Goal: Transaction & Acquisition: Book appointment/travel/reservation

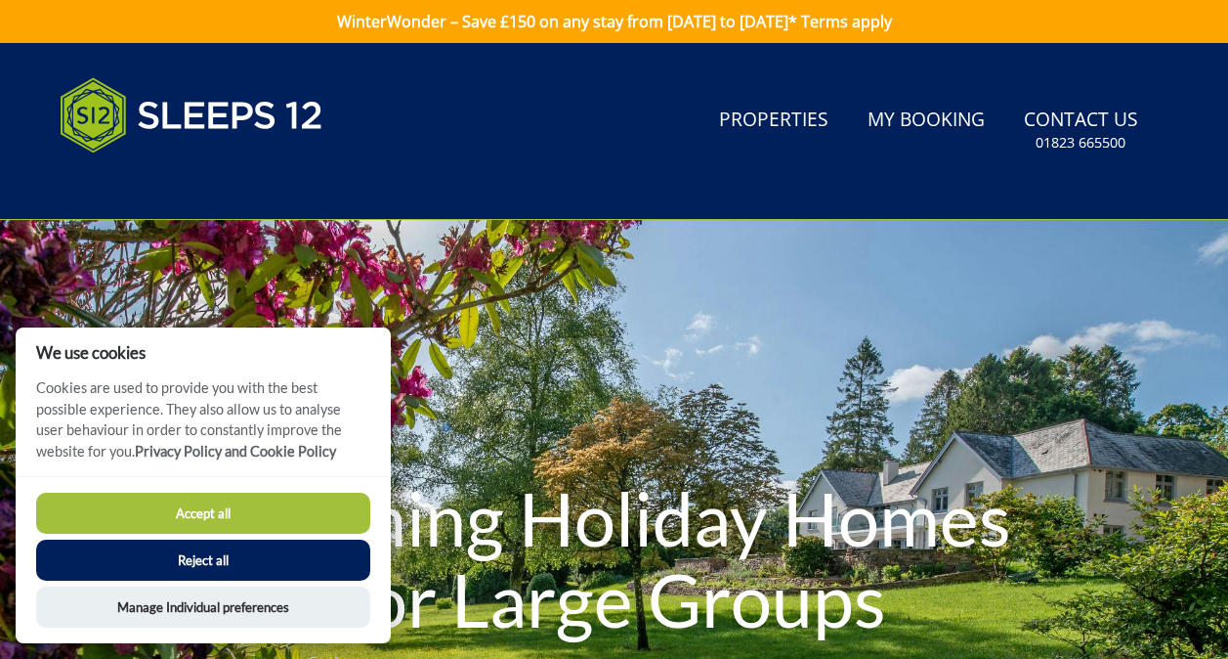
click at [266, 505] on button "Accept all" at bounding box center [203, 512] width 334 height 41
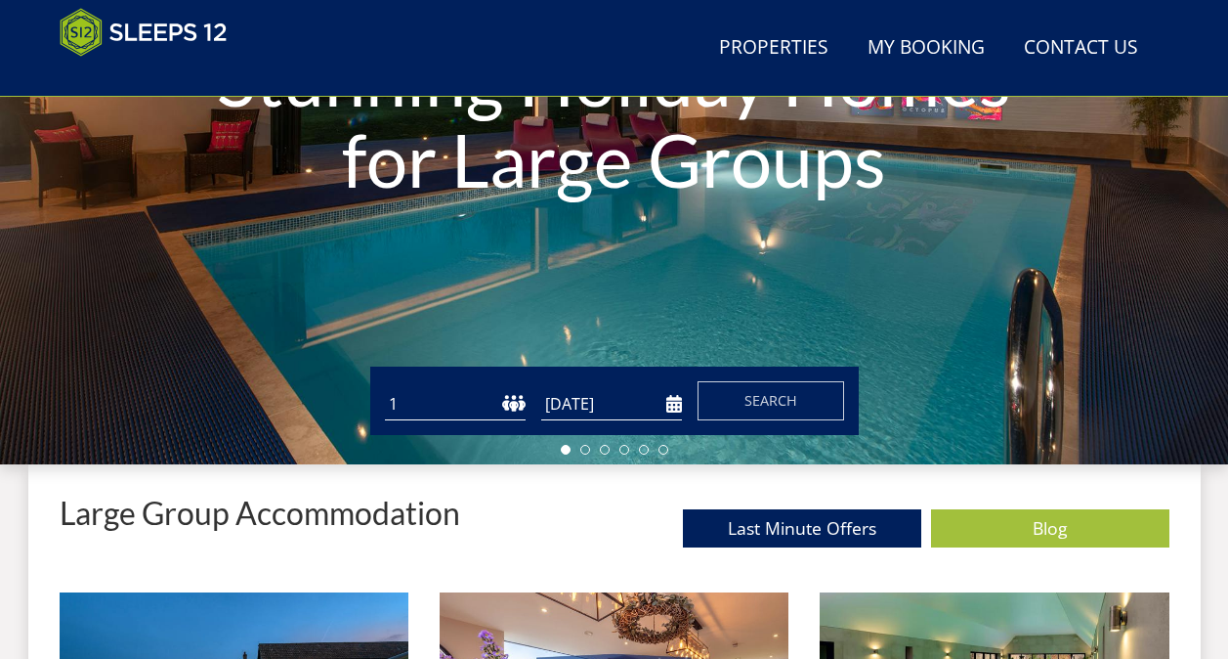
scroll to position [555, 0]
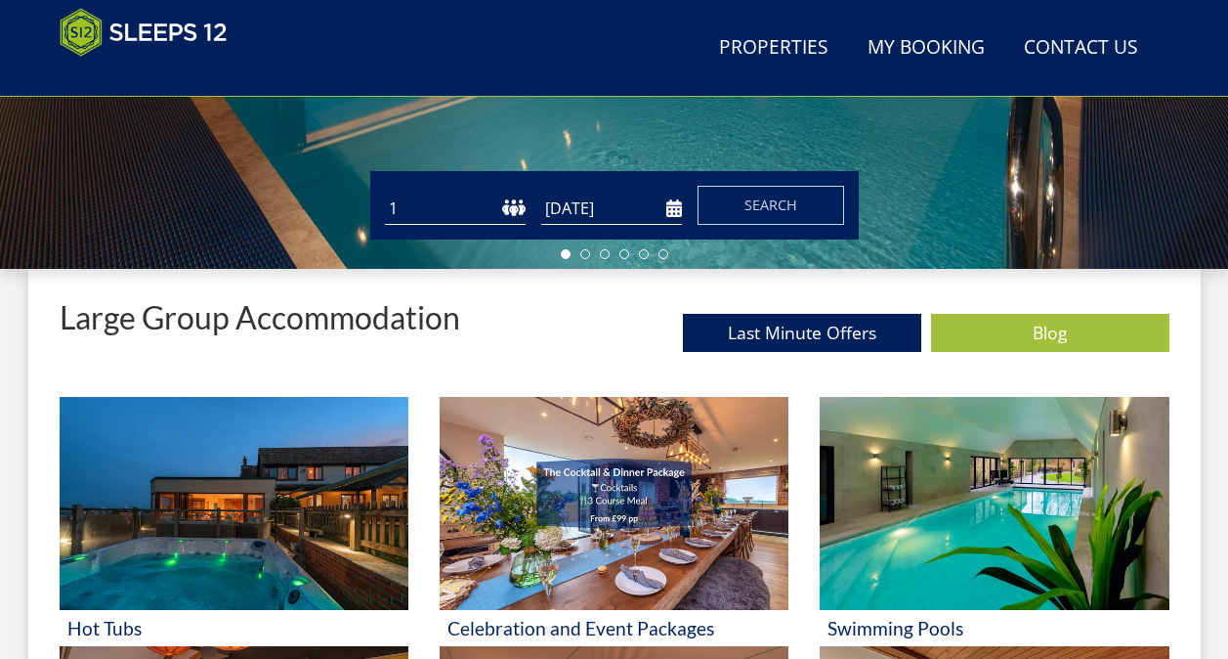
click at [510, 203] on select "1 2 3 4 5 6 7 8 9 10 11 12 13 14 15 16 17 18 19 20 21 22 23 24 25 26 27 28 29 3…" at bounding box center [455, 208] width 141 height 32
select select "6"
click at [385, 192] on select "1 2 3 4 5 6 7 8 9 10 11 12 13 14 15 16 17 18 19 20 21 22 23 24 25 26 27 28 29 3…" at bounding box center [455, 208] width 141 height 32
click at [670, 212] on input "[DATE]" at bounding box center [611, 208] width 141 height 32
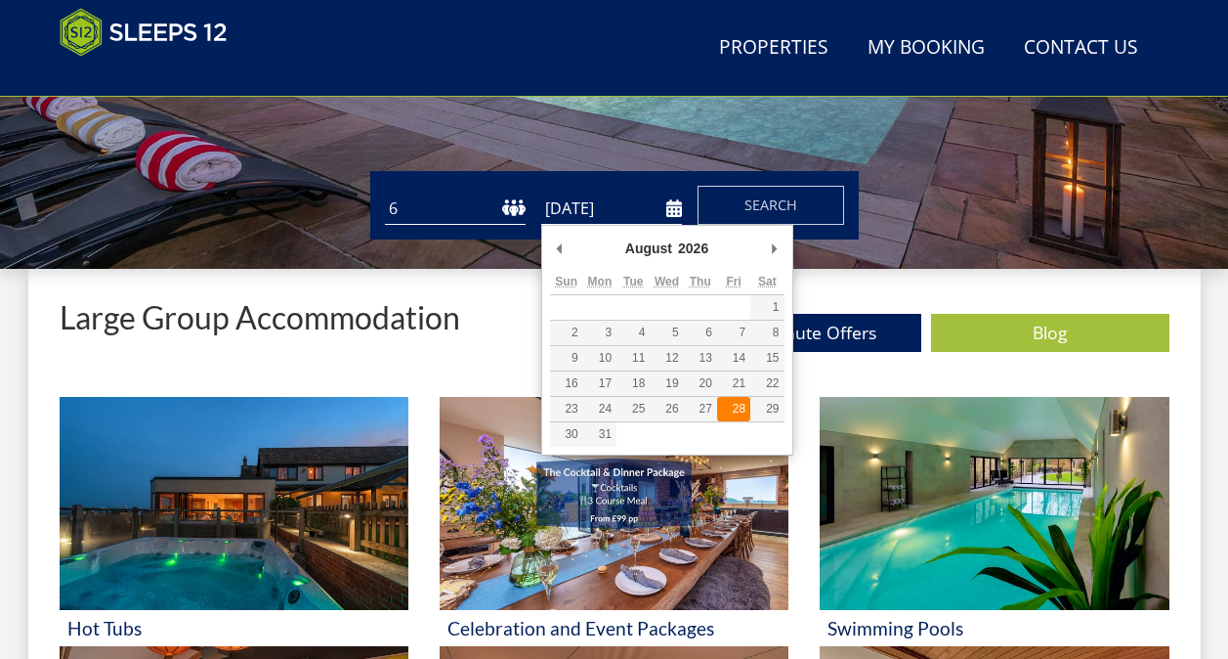
type input "28/08/2026"
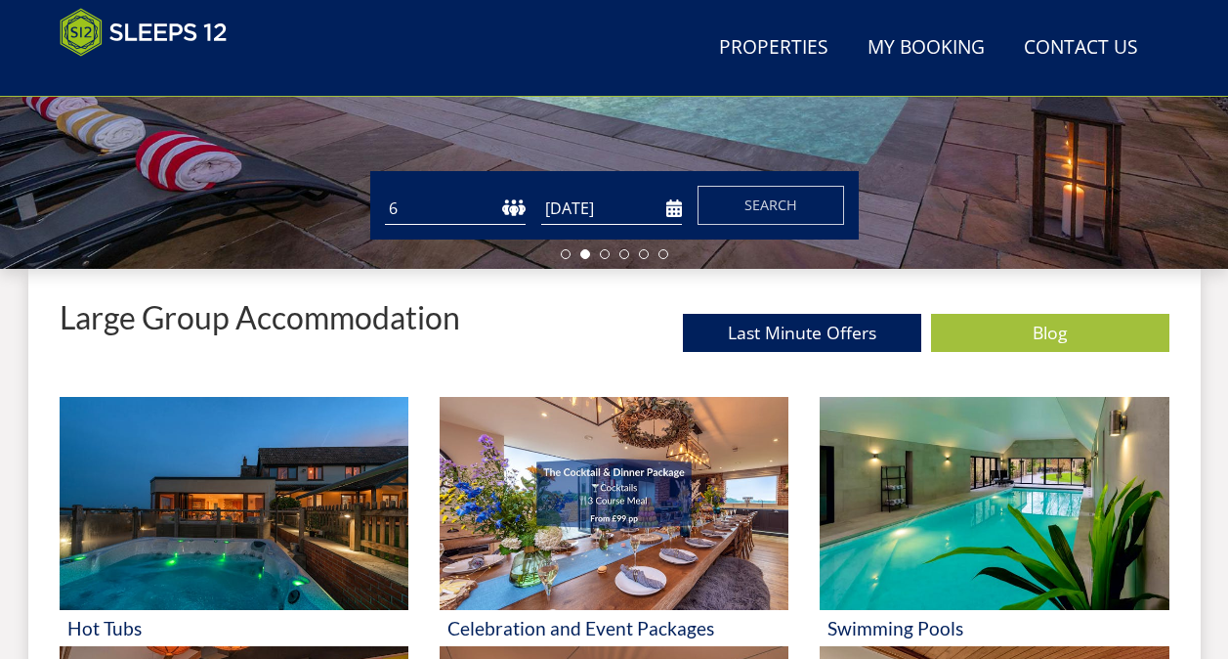
click at [669, 209] on input "28/08/2026" at bounding box center [611, 208] width 141 height 32
click at [747, 205] on span "Search" at bounding box center [770, 204] width 53 height 19
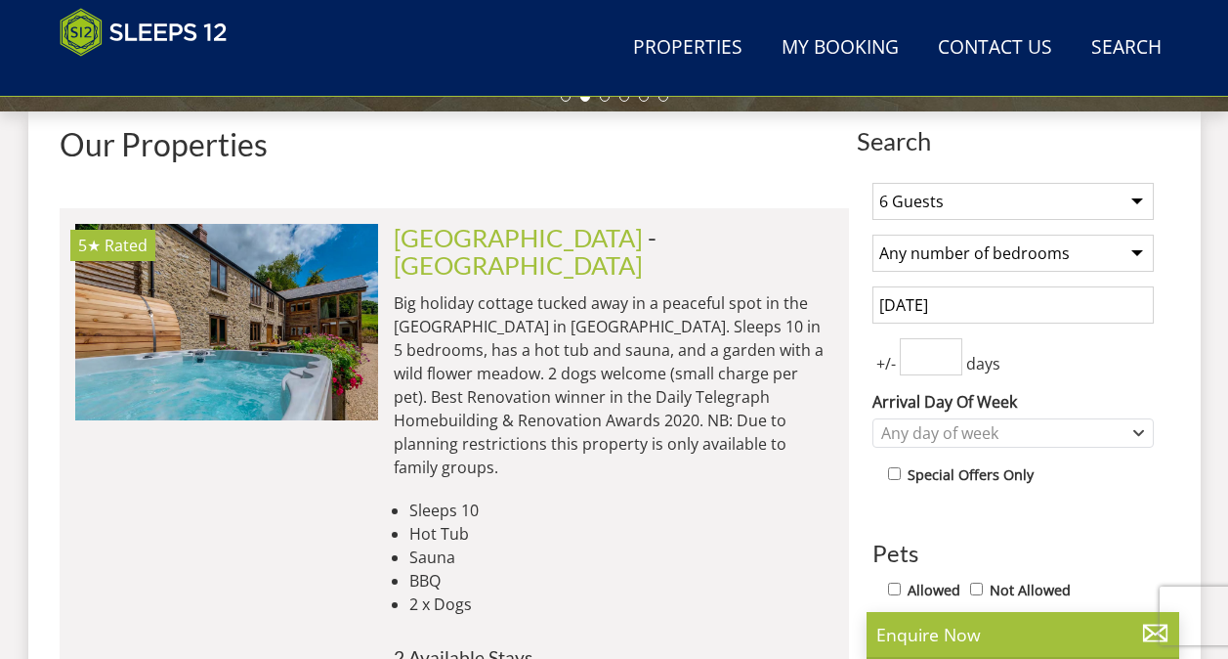
scroll to position [799, 0]
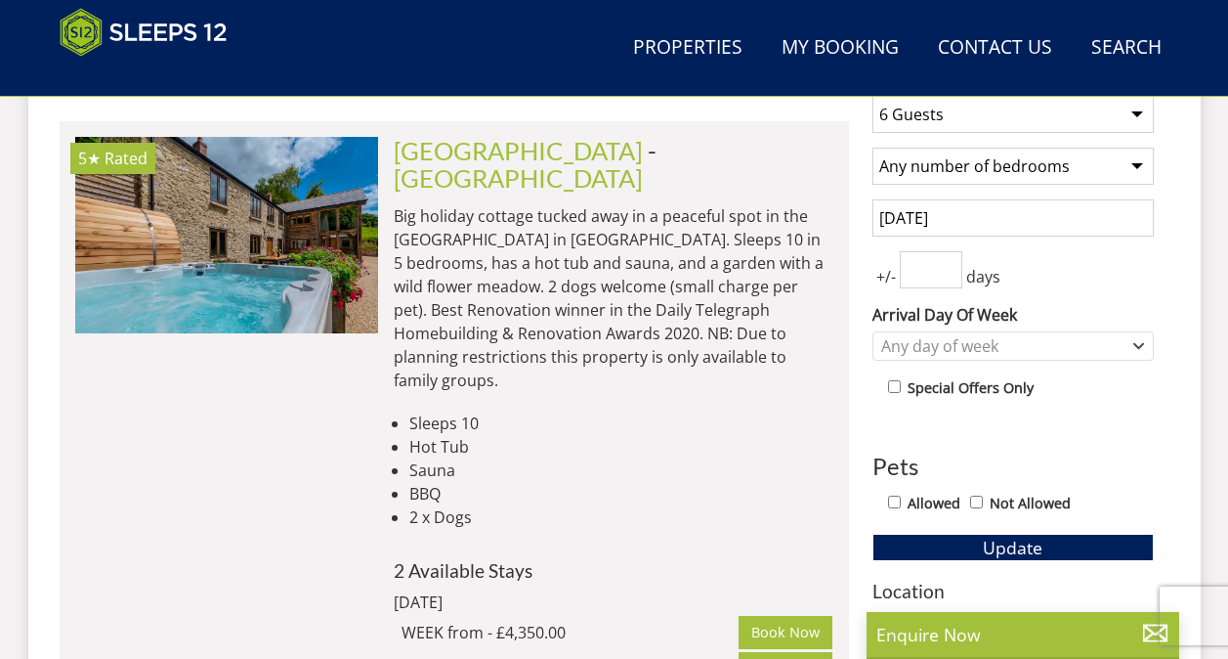
click at [1133, 173] on select "Any number of bedrooms 3 Bedrooms 4 Bedrooms 5 Bedrooms 6 Bedrooms 7 Bedrooms 8…" at bounding box center [1012, 166] width 281 height 37
select select "6"
click at [872, 148] on select "Any number of bedrooms 3 Bedrooms 4 Bedrooms 5 Bedrooms 6 Bedrooms 7 Bedrooms 8…" at bounding box center [1012, 166] width 281 height 37
click at [1146, 347] on div "Any day of week" at bounding box center [1012, 345] width 281 height 29
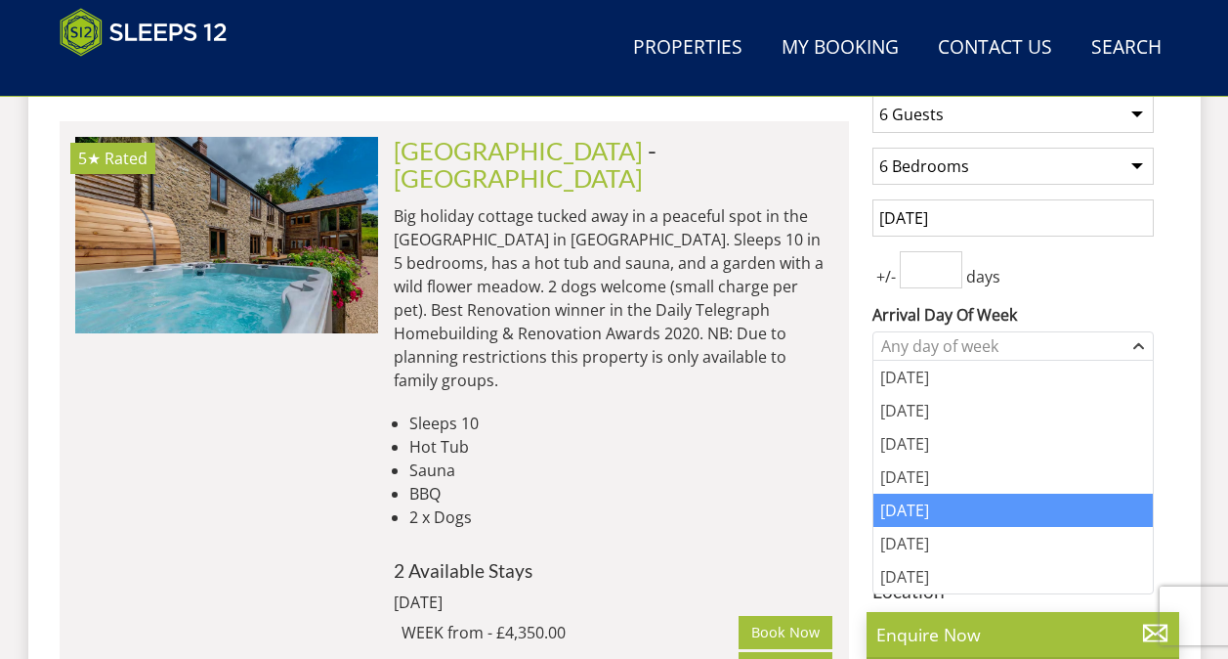
click at [968, 503] on div "[DATE]" at bounding box center [1012, 509] width 279 height 33
click at [1104, 279] on div "+/- days" at bounding box center [1012, 269] width 281 height 37
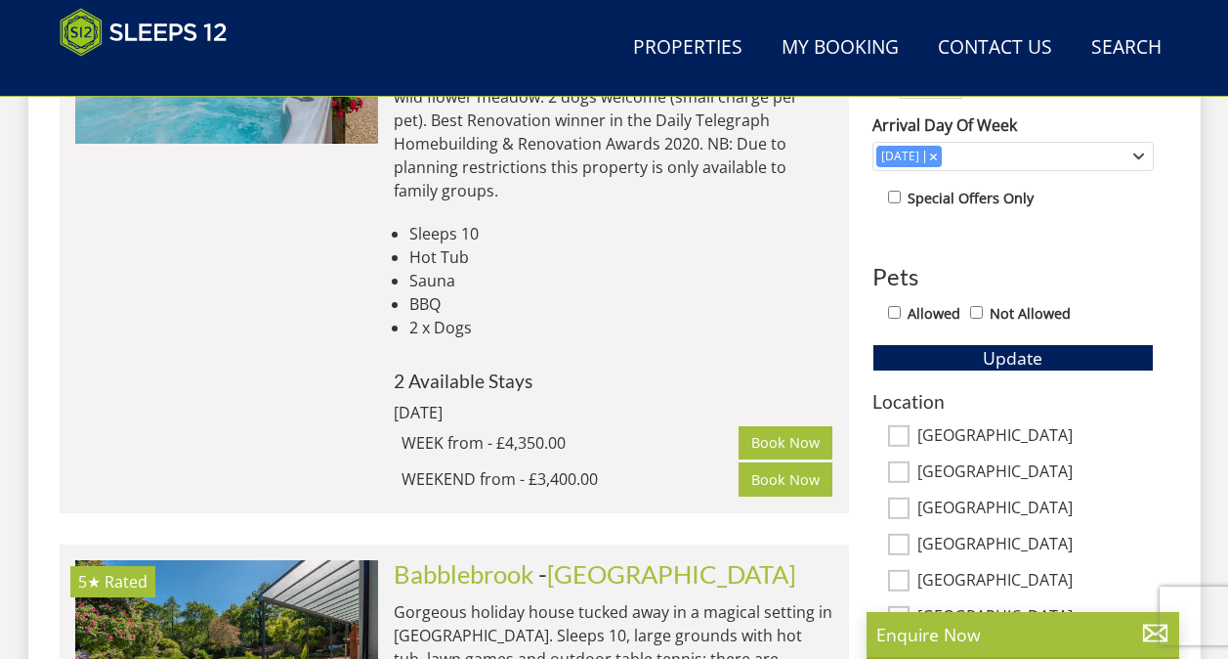
scroll to position [995, 0]
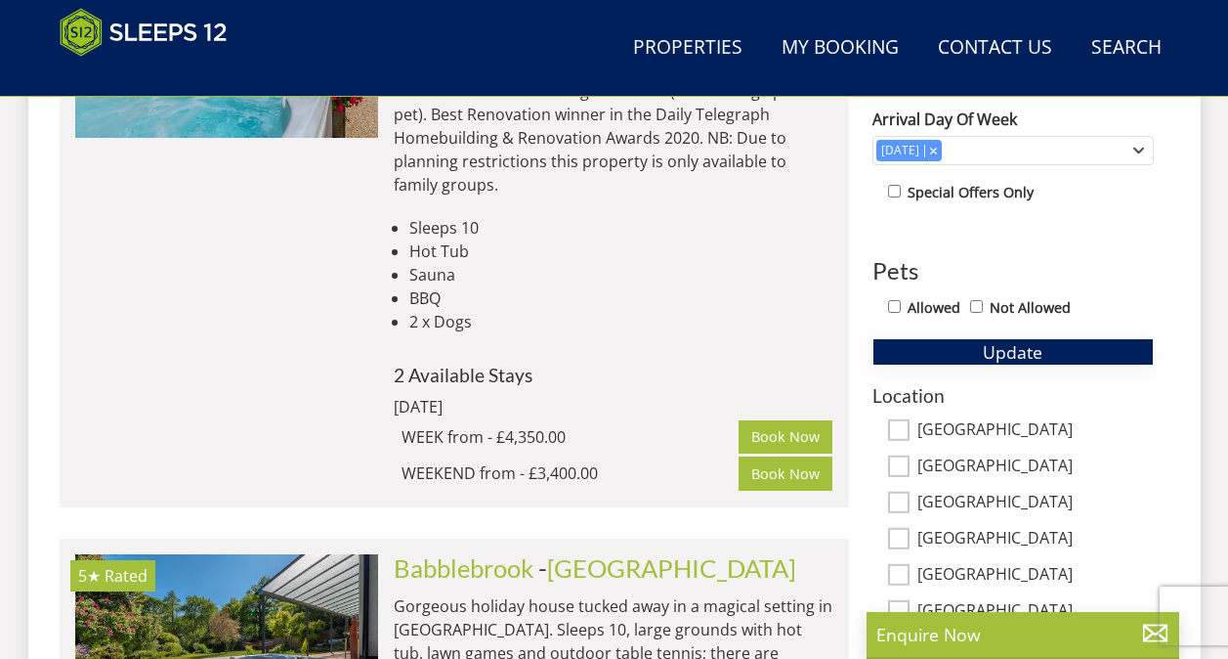
click at [1042, 348] on span "Update" at bounding box center [1013, 351] width 60 height 23
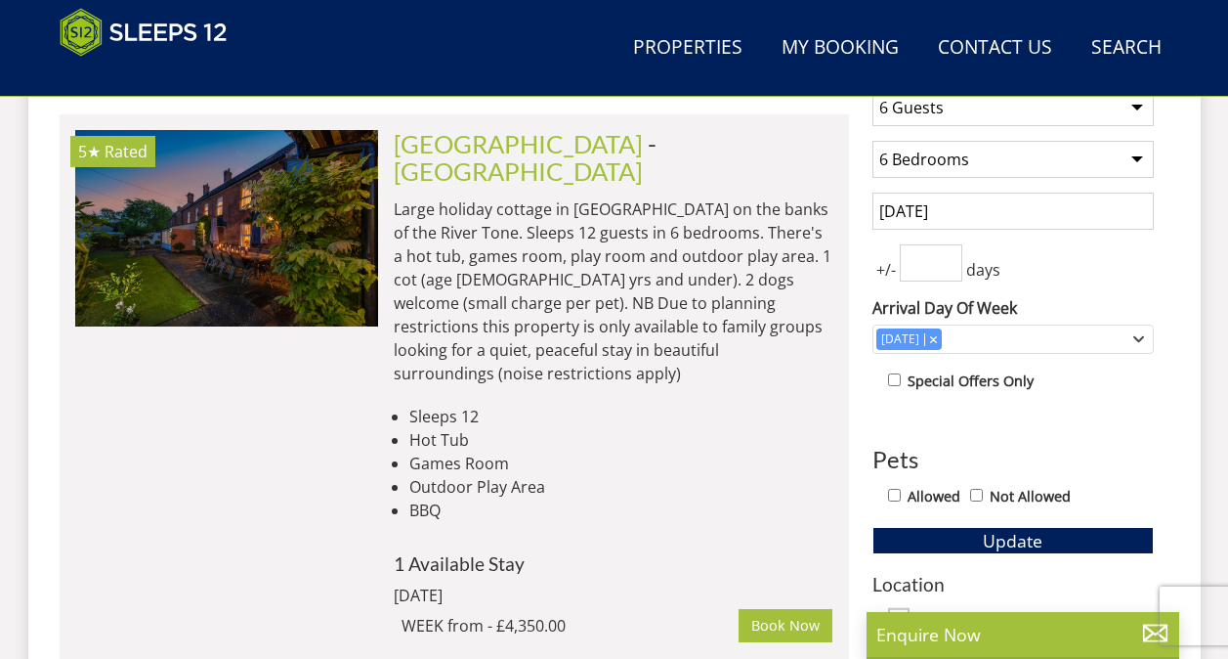
scroll to position [768, 0]
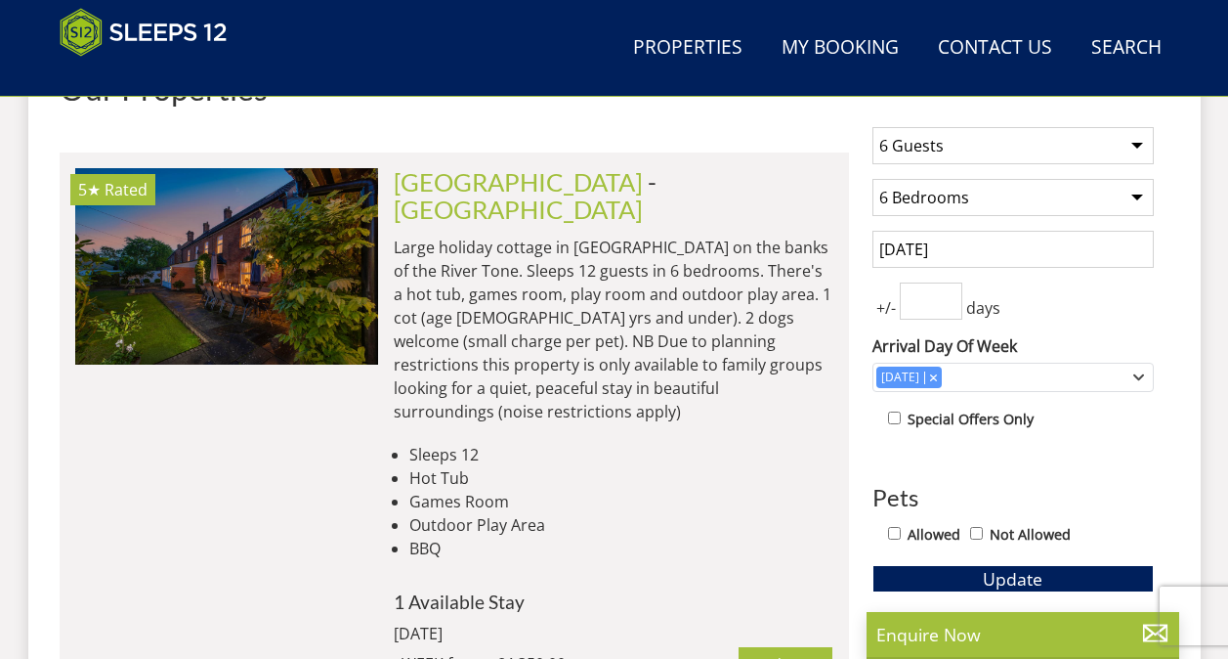
click at [964, 250] on input "28/08/2026" at bounding box center [1012, 249] width 281 height 37
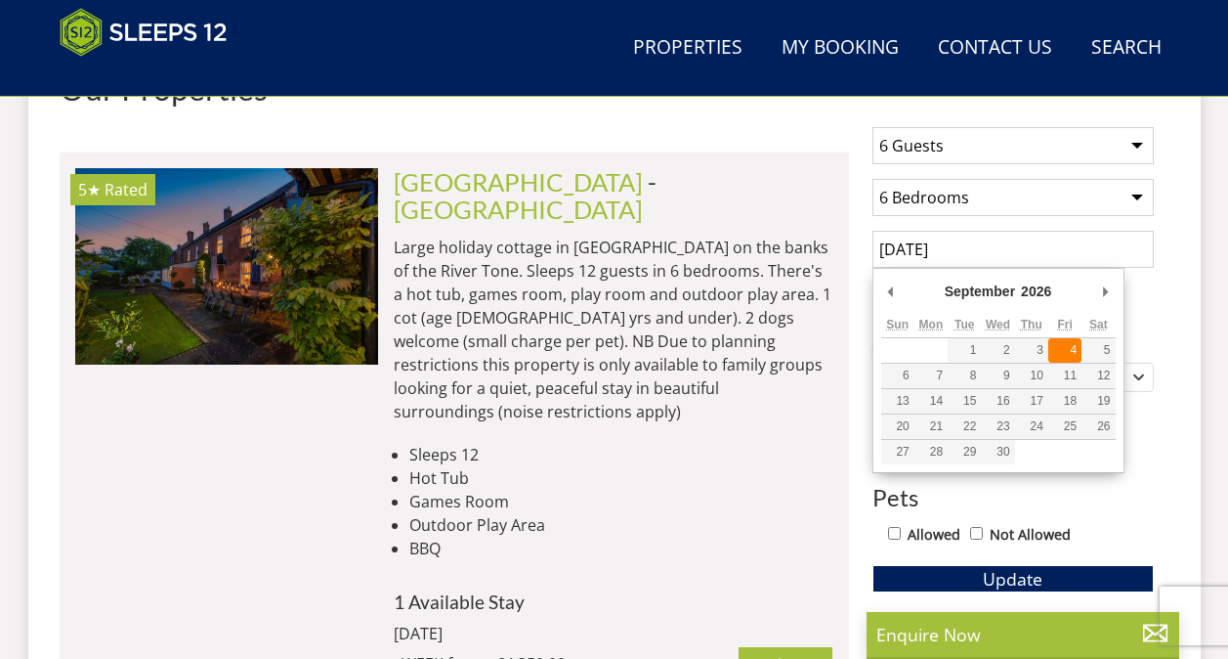
type input "04/09/2026"
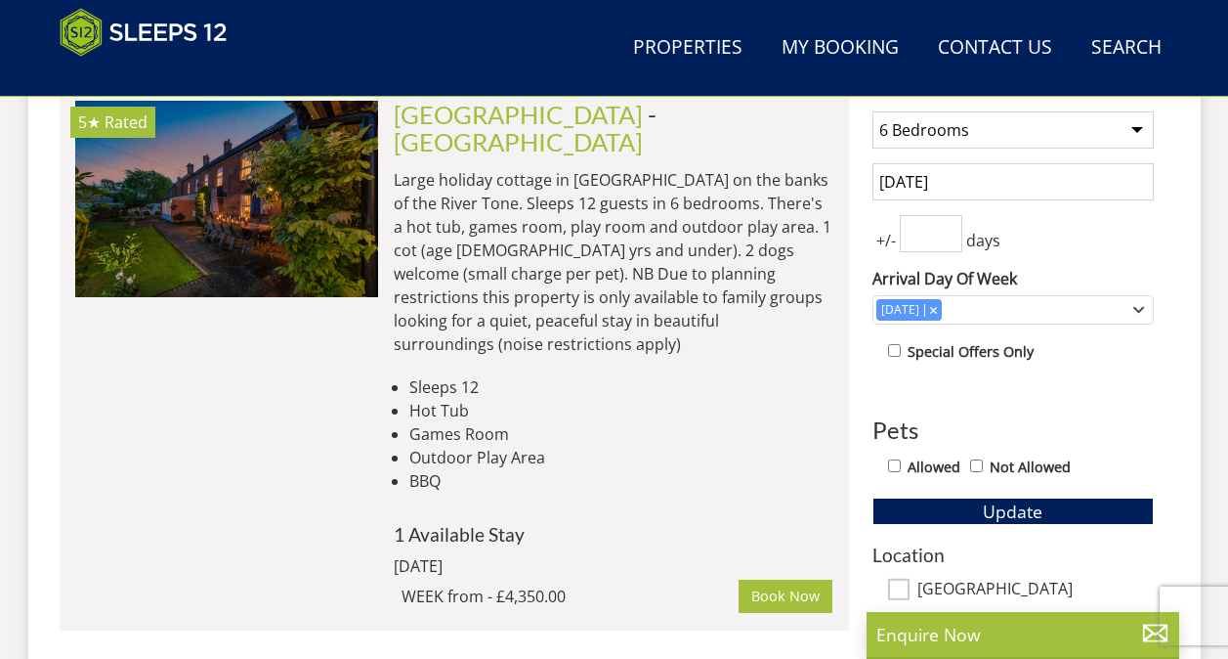
scroll to position [963, 0]
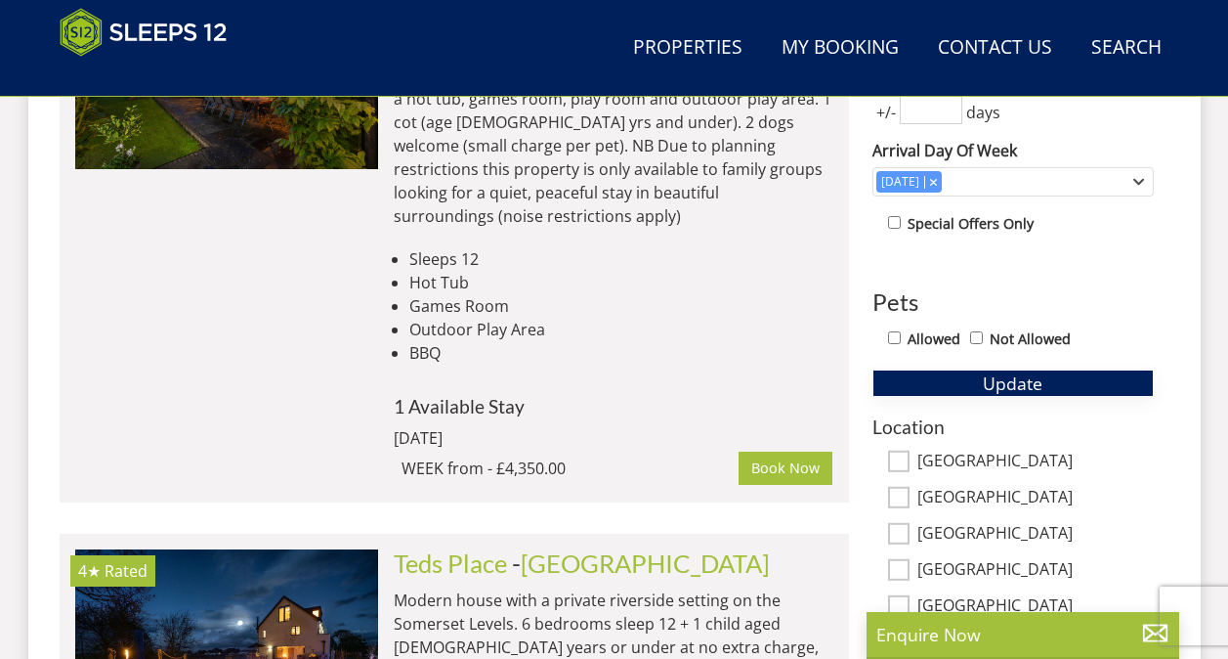
click at [1019, 378] on span "Update" at bounding box center [1013, 382] width 60 height 23
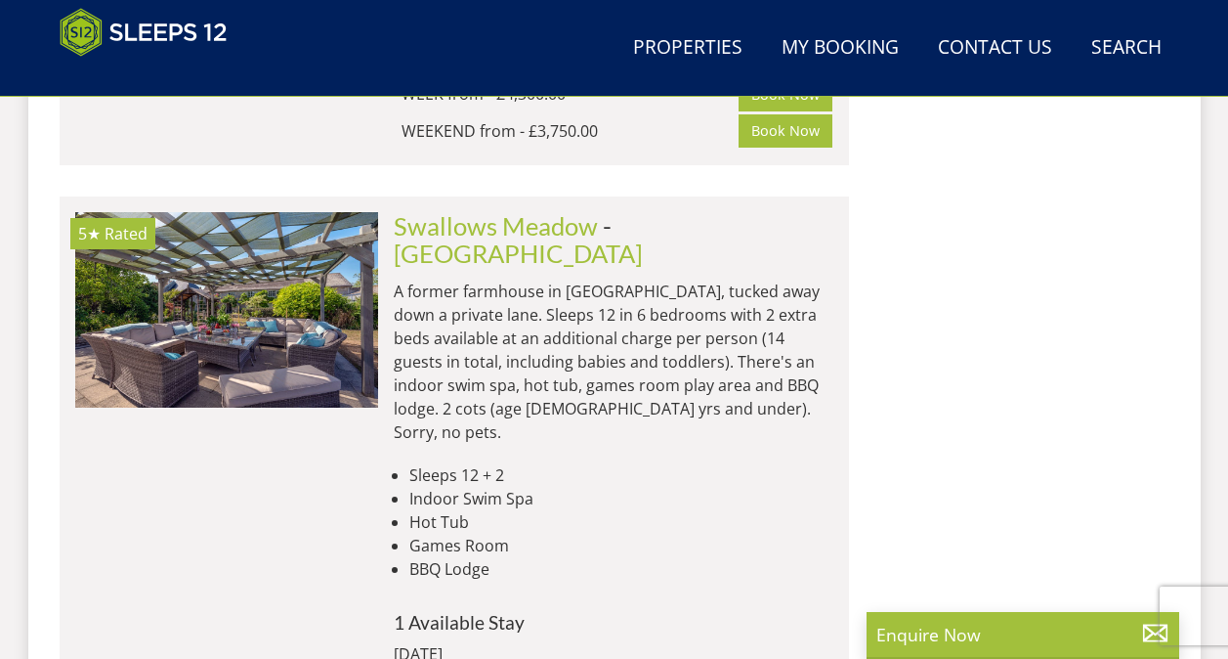
scroll to position [2429, 0]
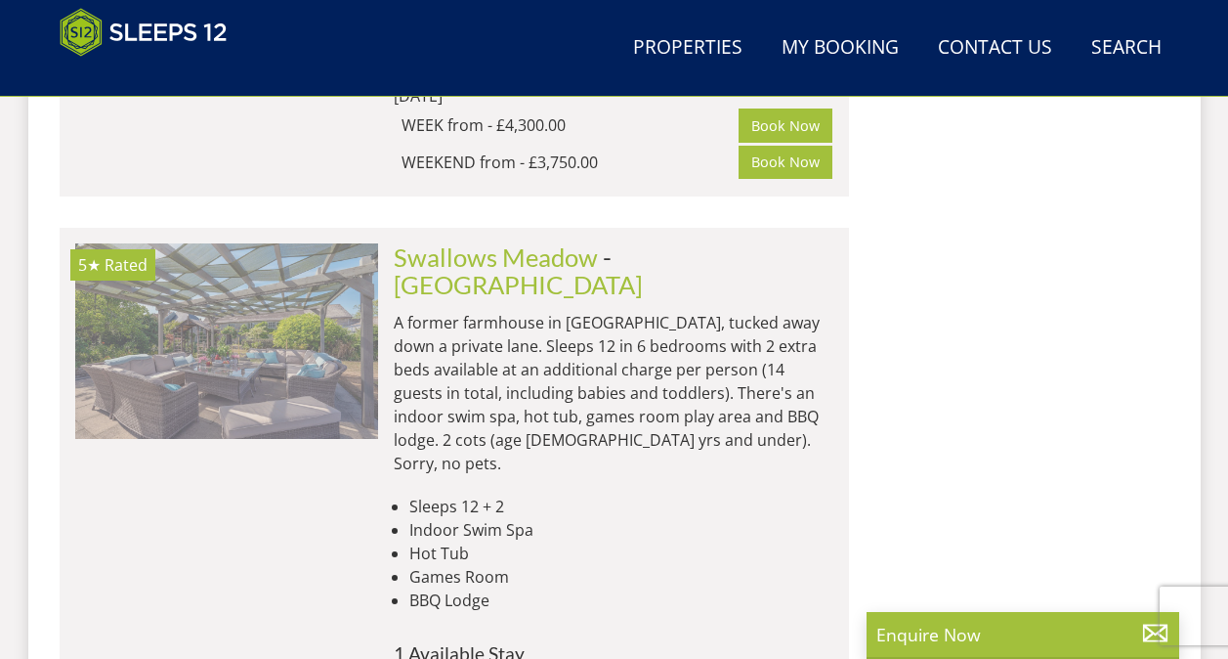
click at [273, 267] on img at bounding box center [226, 340] width 303 height 195
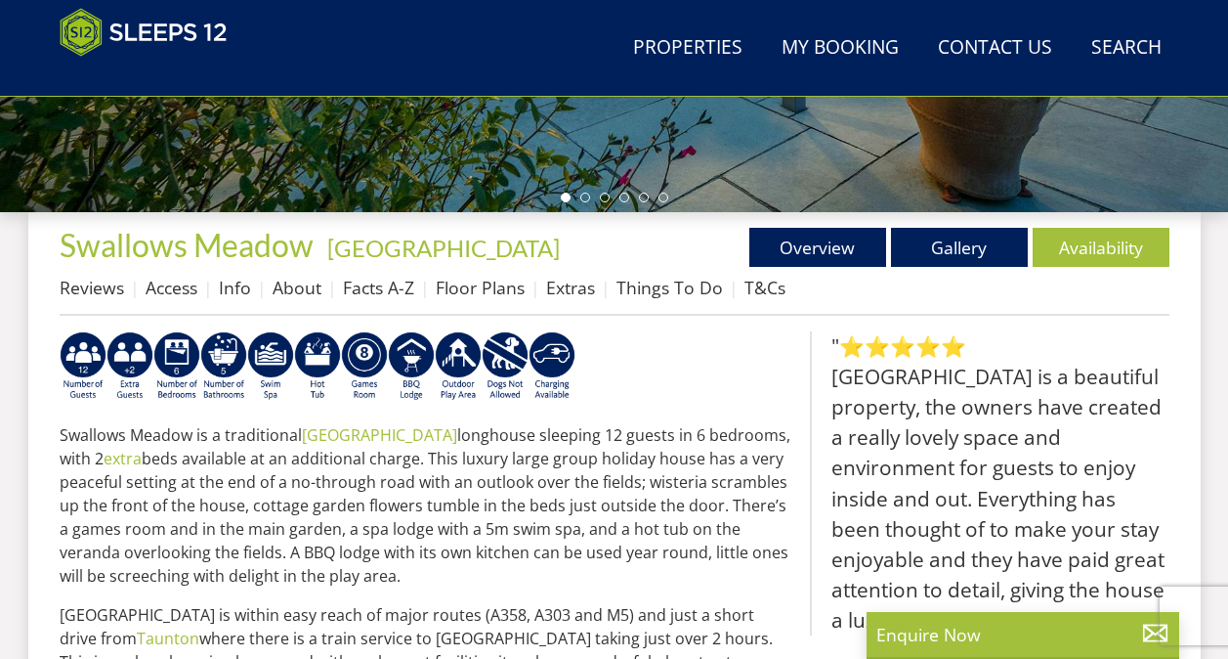
scroll to position [586, 0]
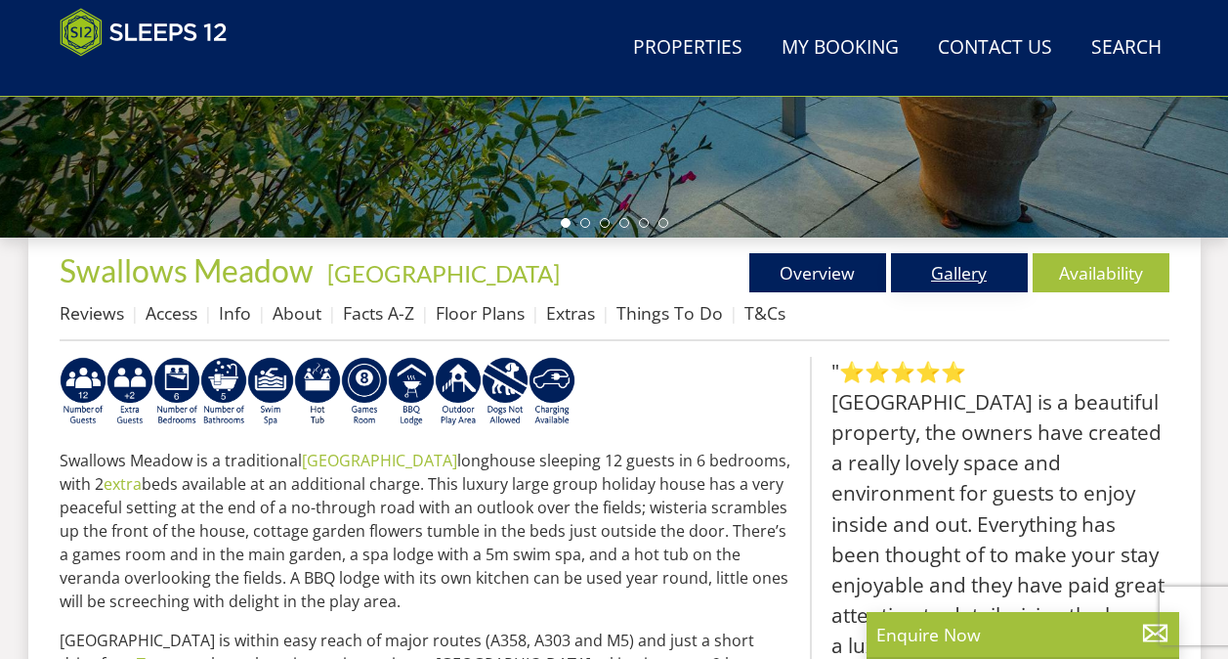
click at [961, 268] on link "Gallery" at bounding box center [959, 272] width 137 height 39
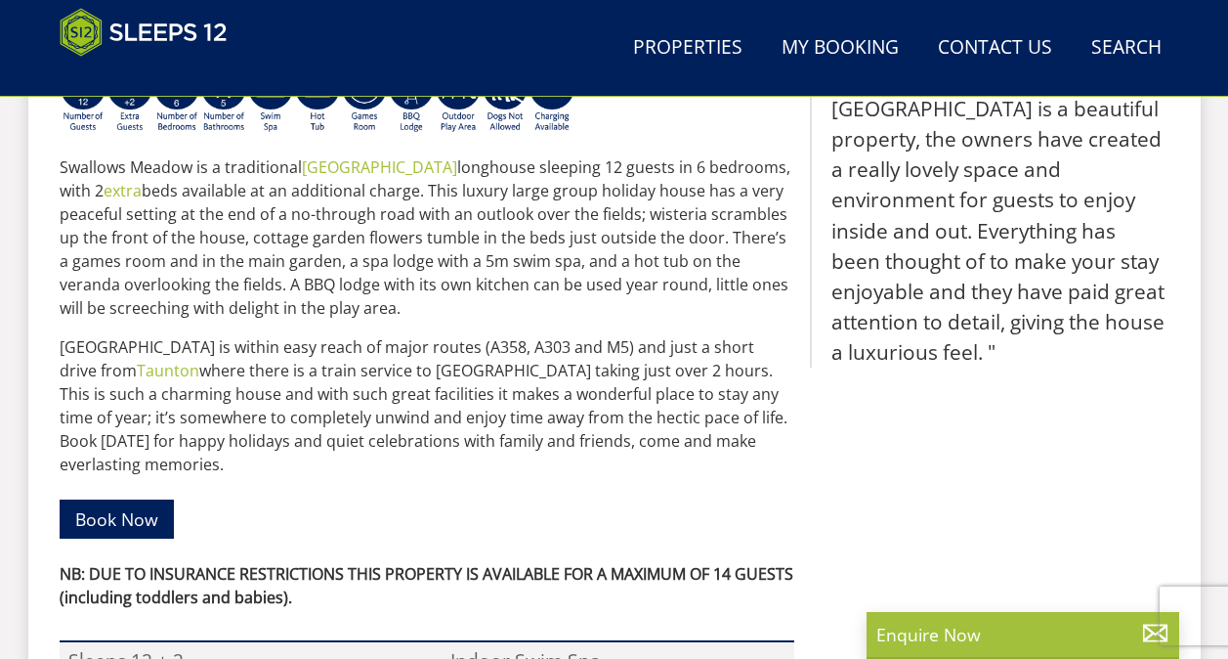
scroll to position [489, 0]
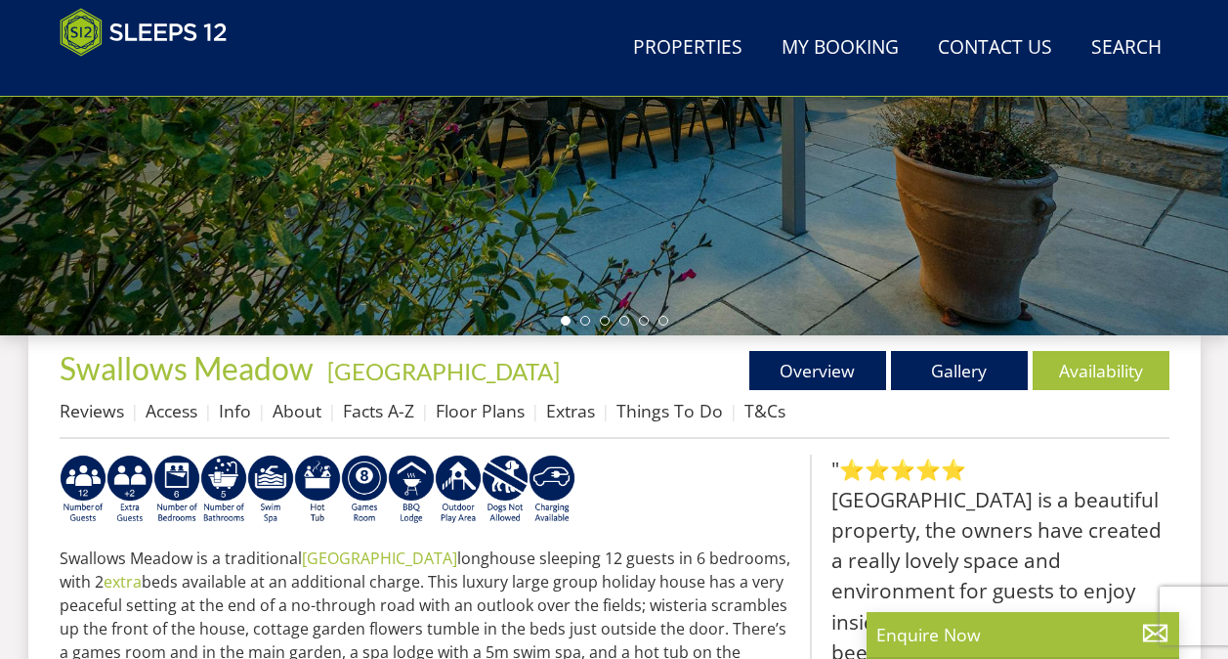
select select "6"
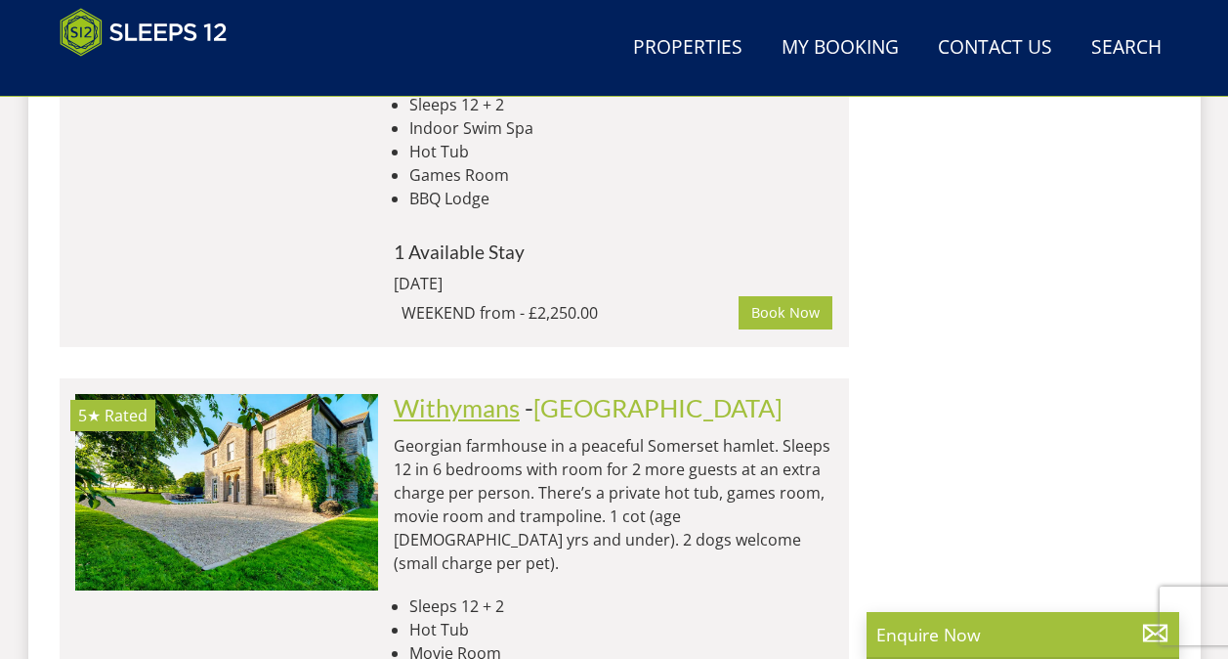
scroll to position [2820, 0]
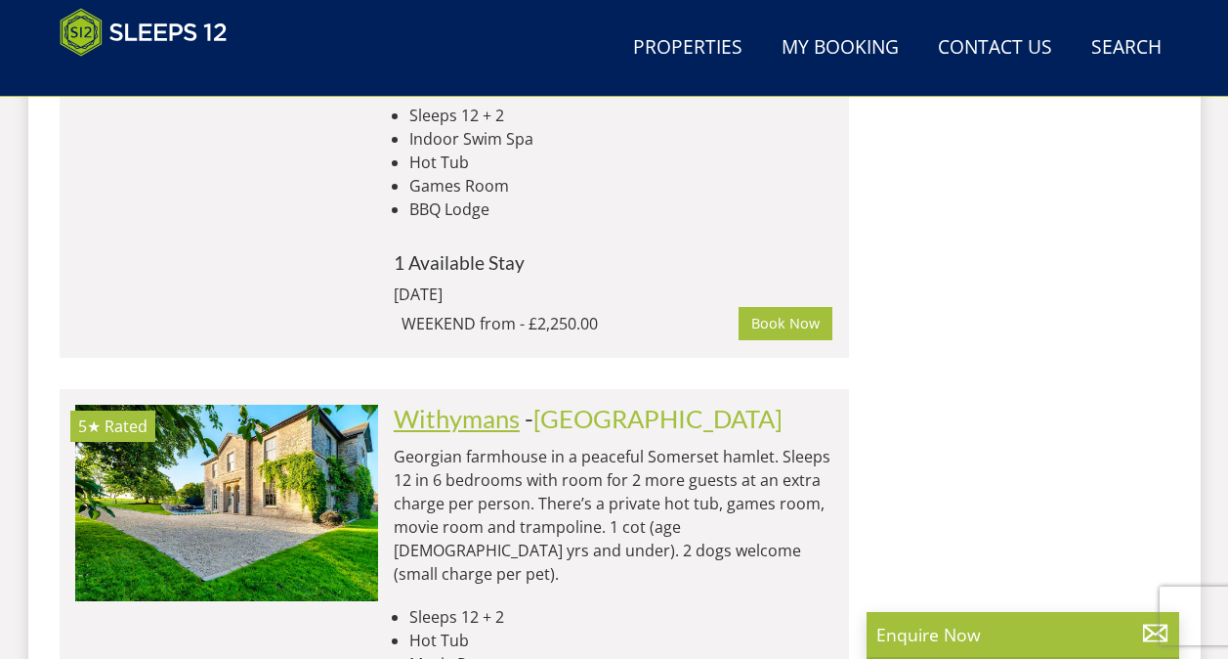
click at [461, 404] on link "Withymans" at bounding box center [457, 418] width 126 height 29
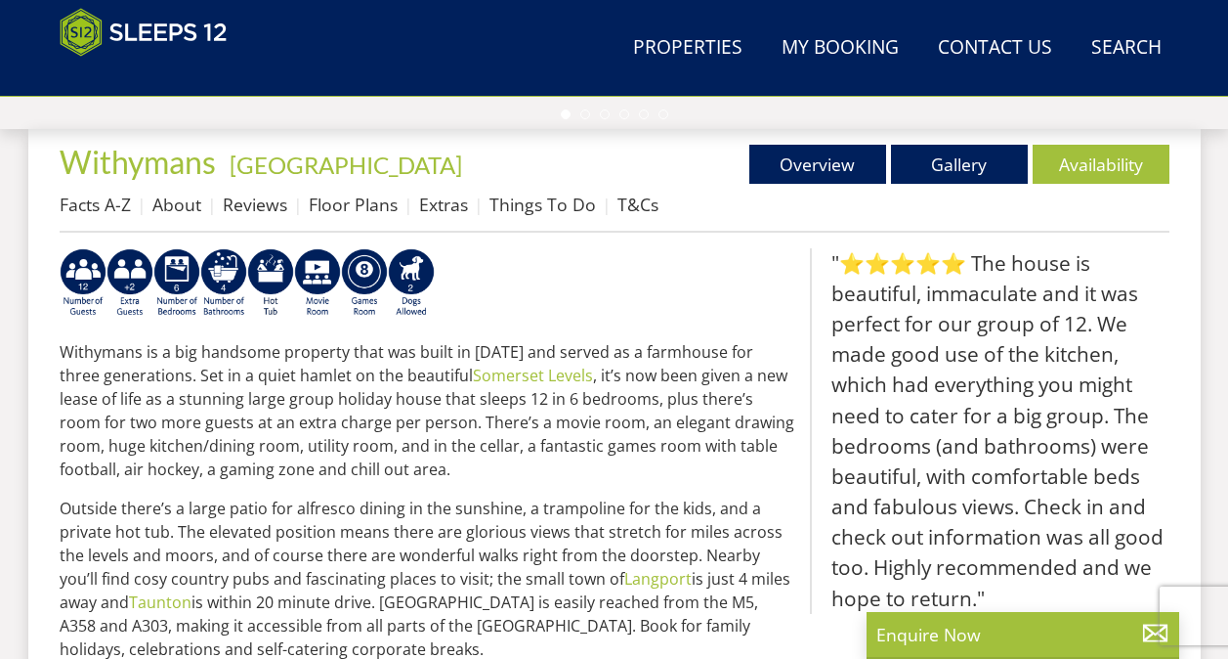
scroll to position [684, 0]
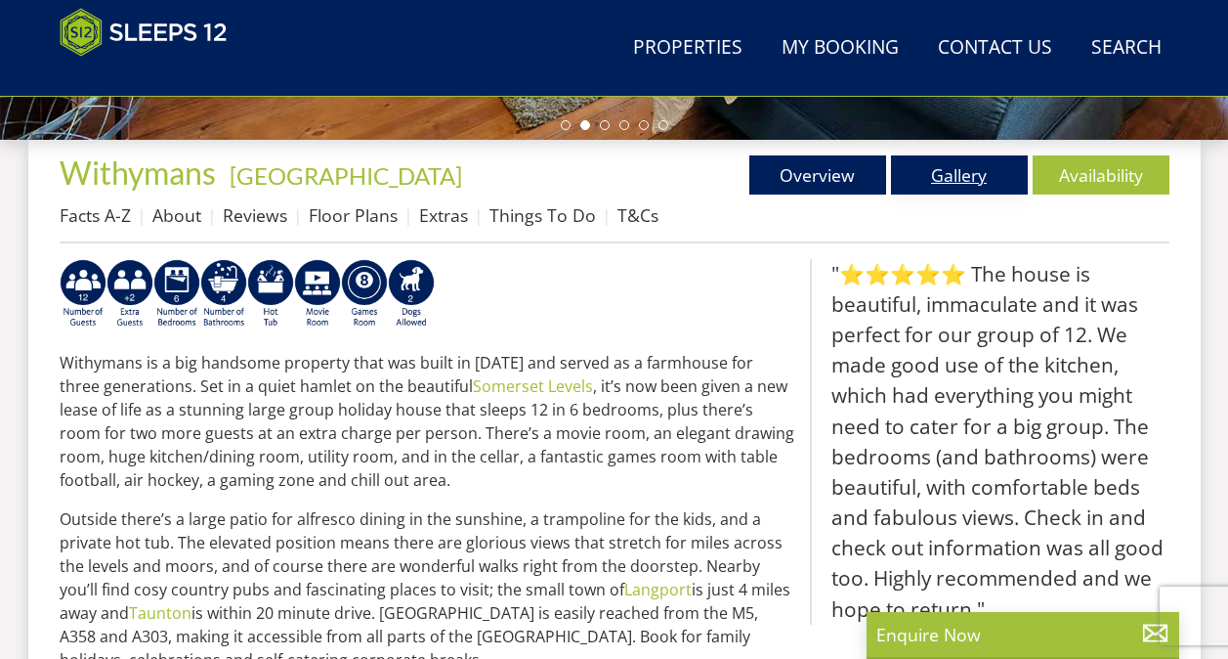
click at [946, 173] on link "Gallery" at bounding box center [959, 174] width 137 height 39
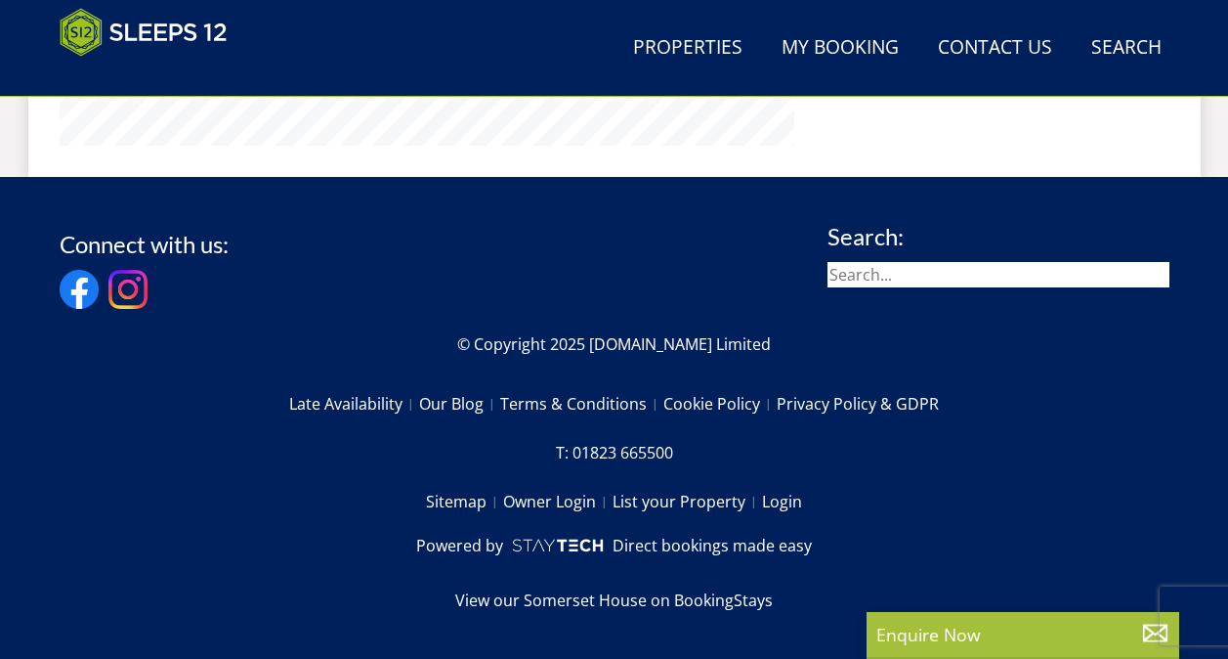
select select "6"
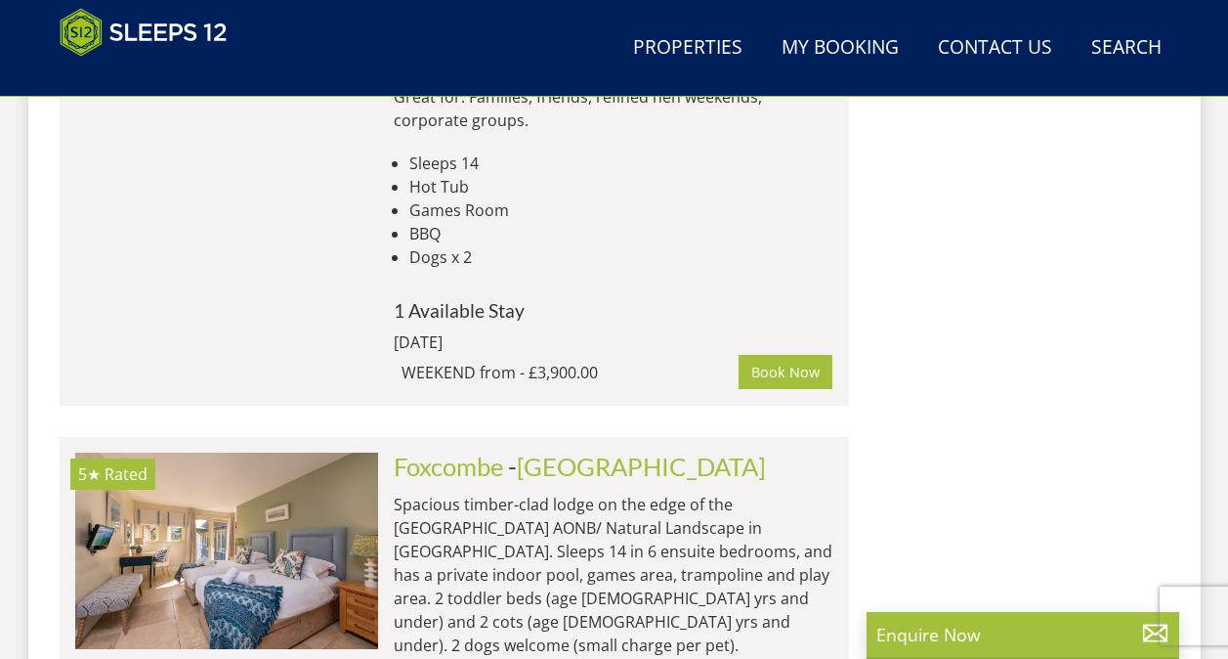
scroll to position [7119, 0]
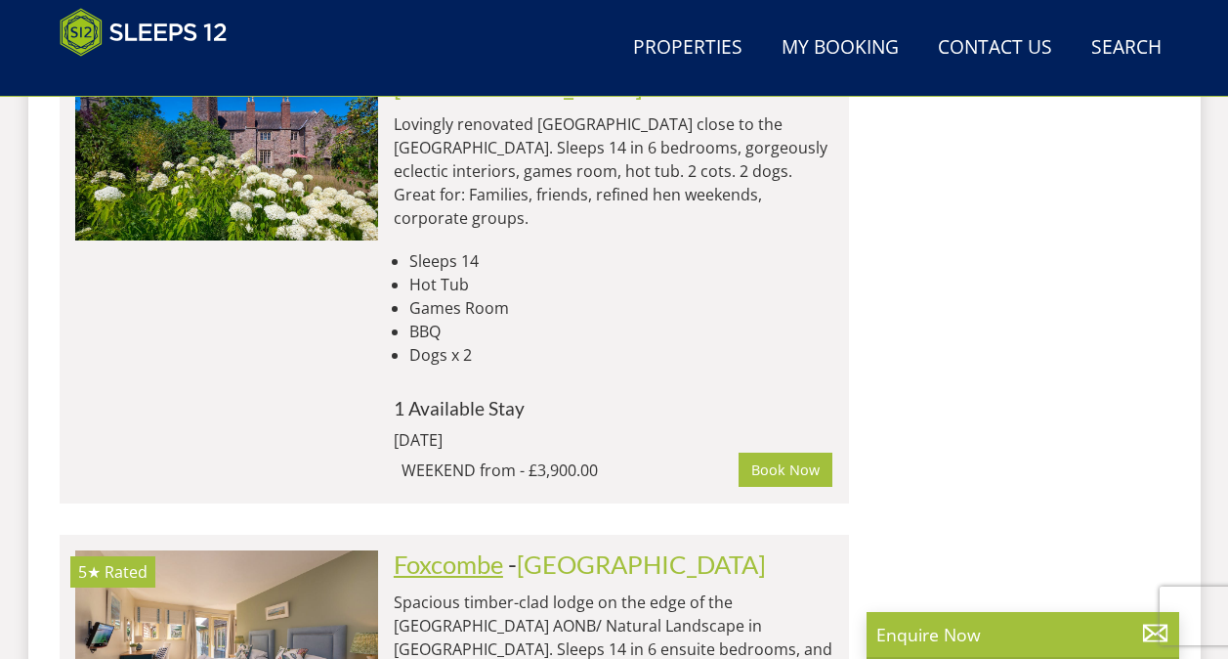
click at [442, 549] on link "Foxcombe" at bounding box center [448, 563] width 109 height 29
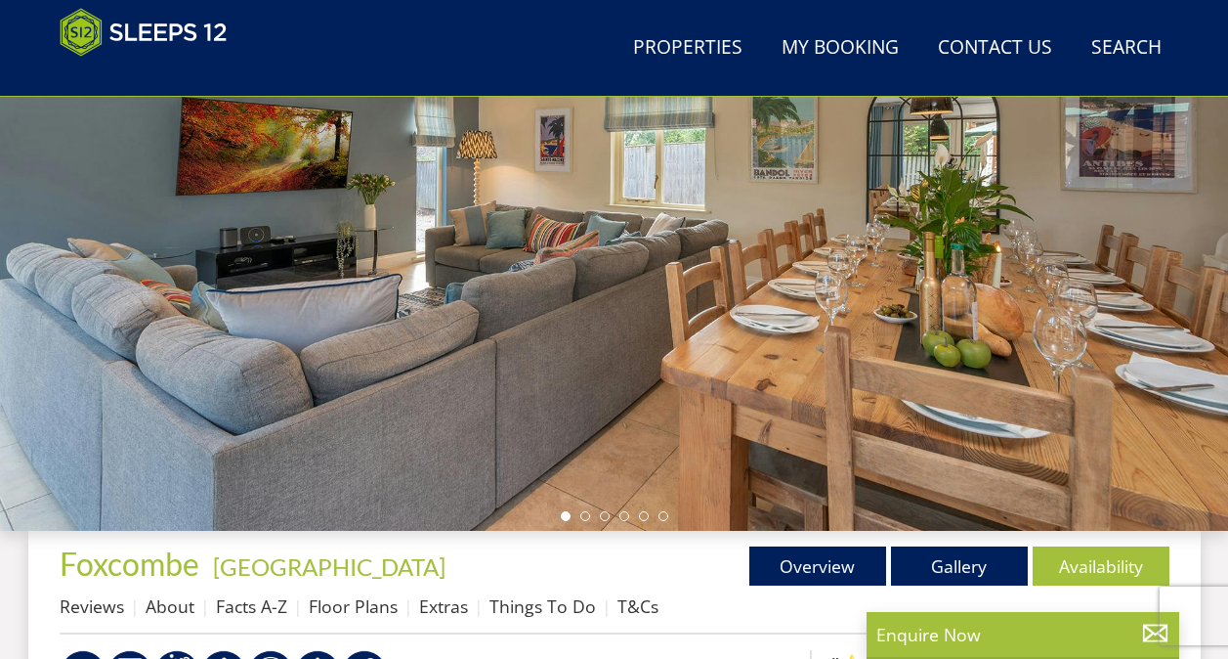
scroll to position [489, 0]
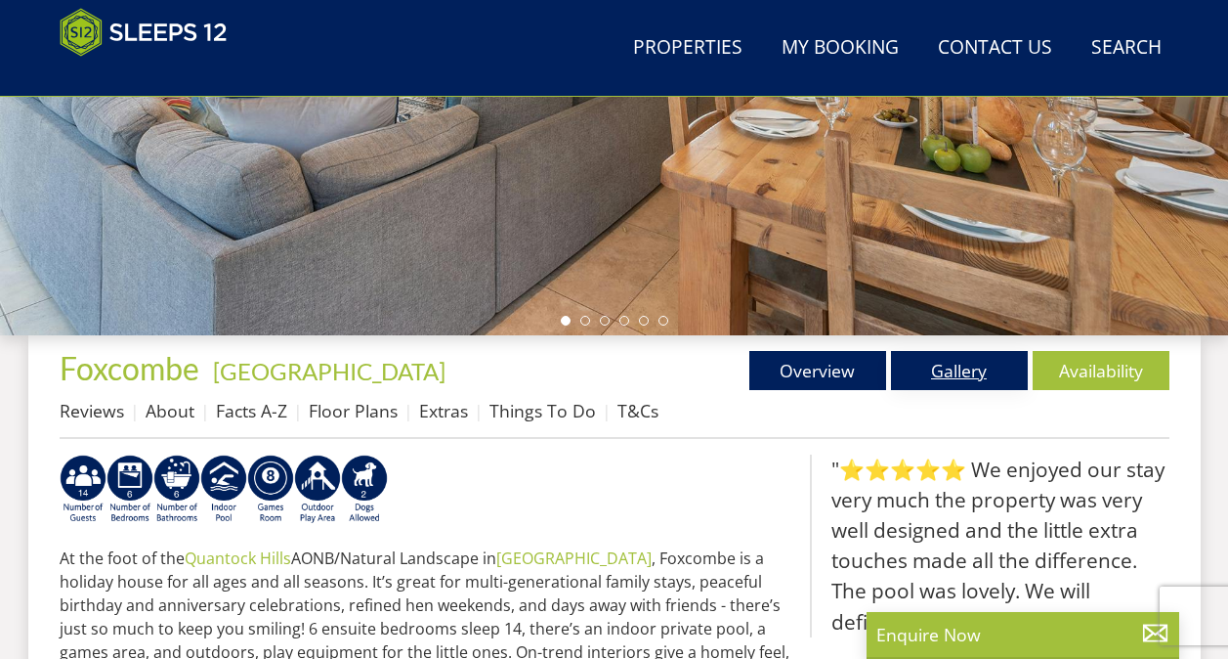
click at [964, 369] on link "Gallery" at bounding box center [959, 370] width 137 height 39
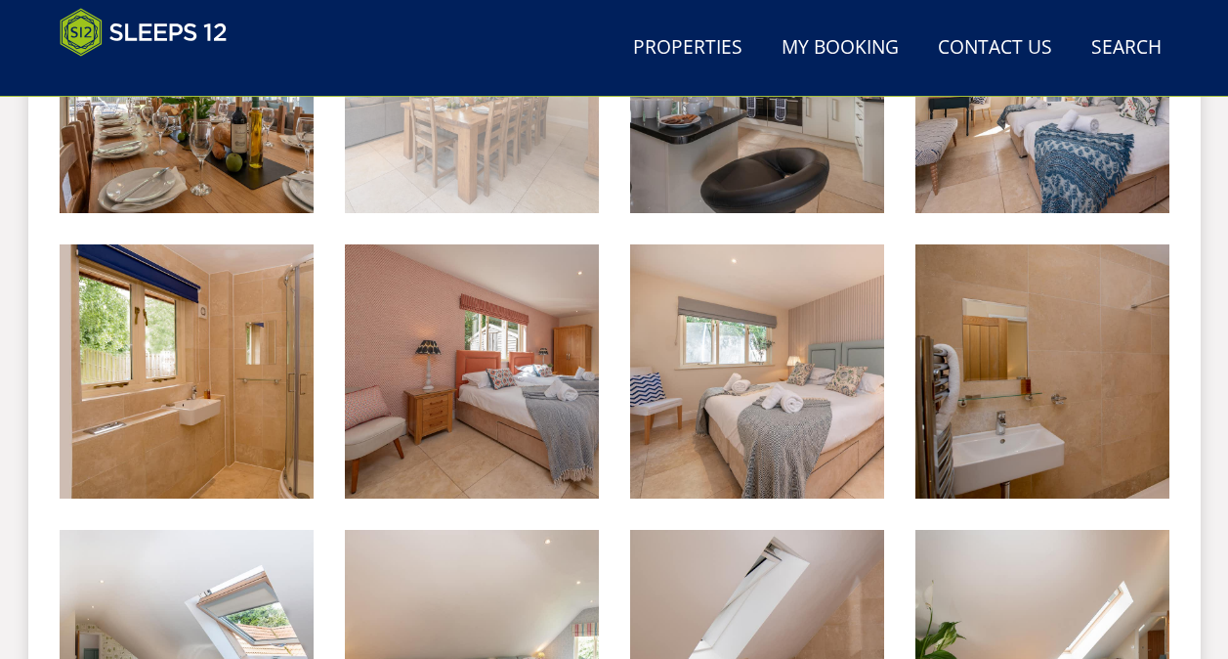
scroll to position [1172, 0]
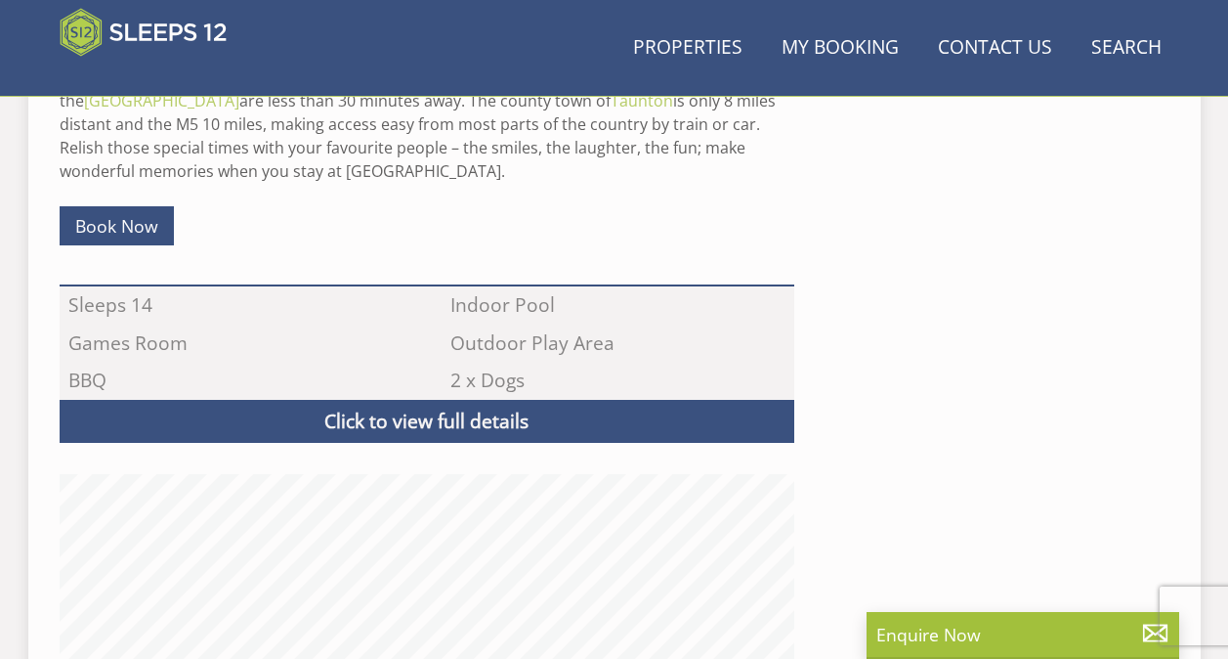
scroll to position [489, 0]
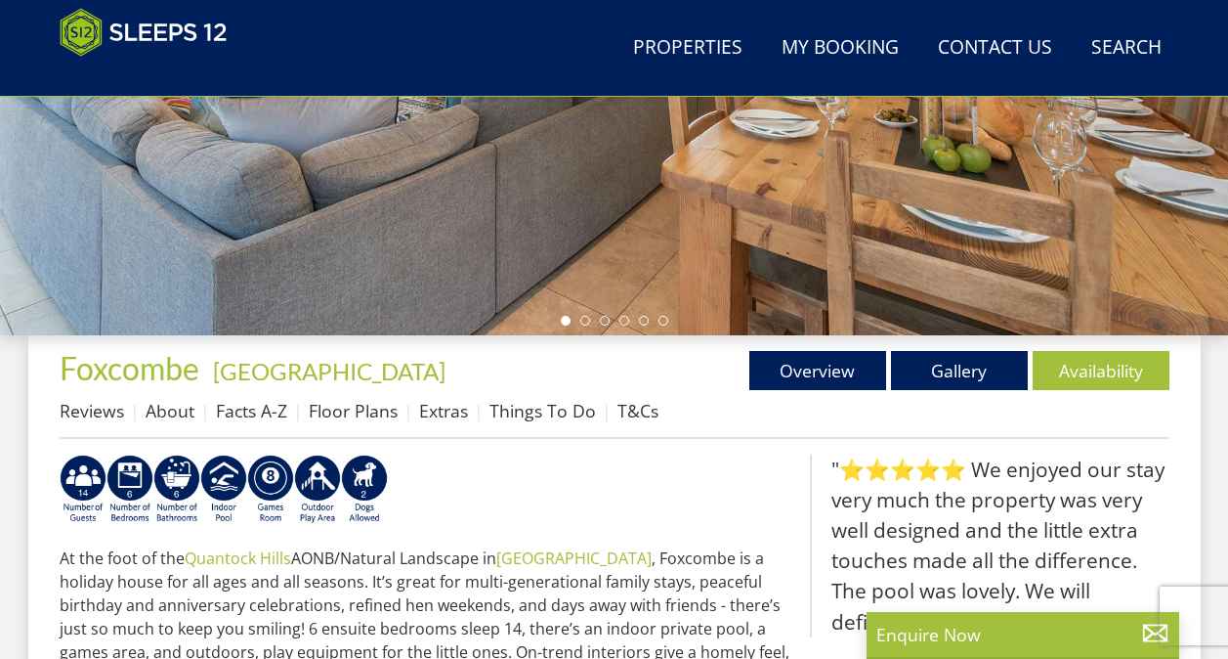
select select "6"
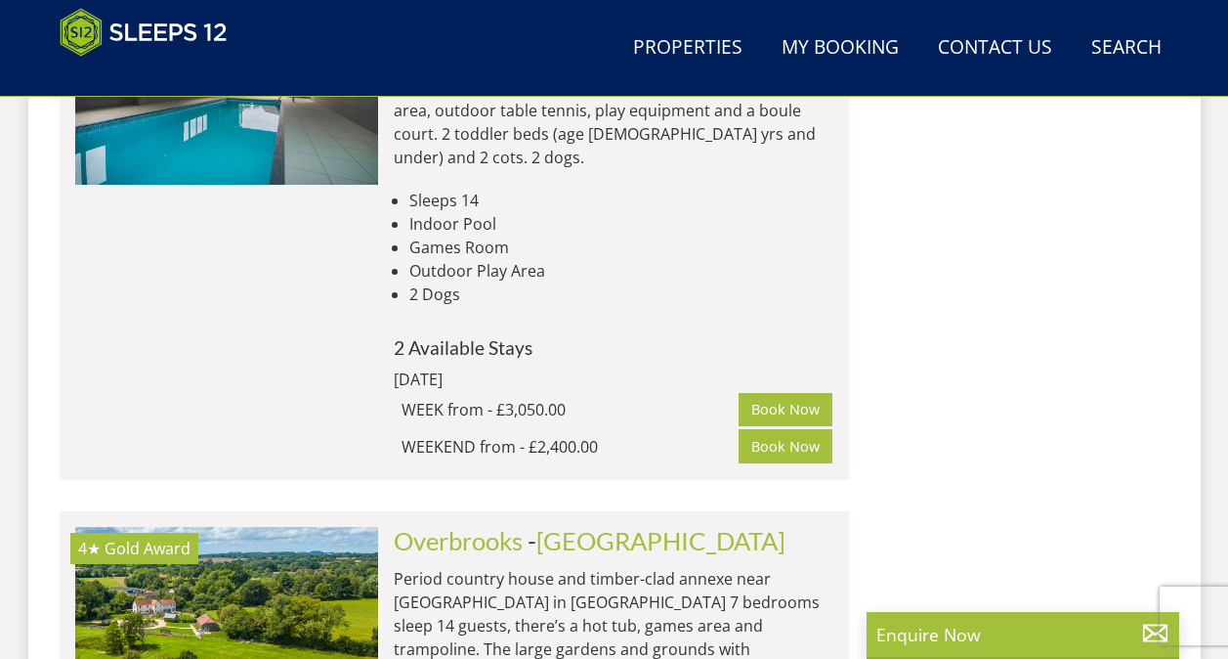
scroll to position [8193, 0]
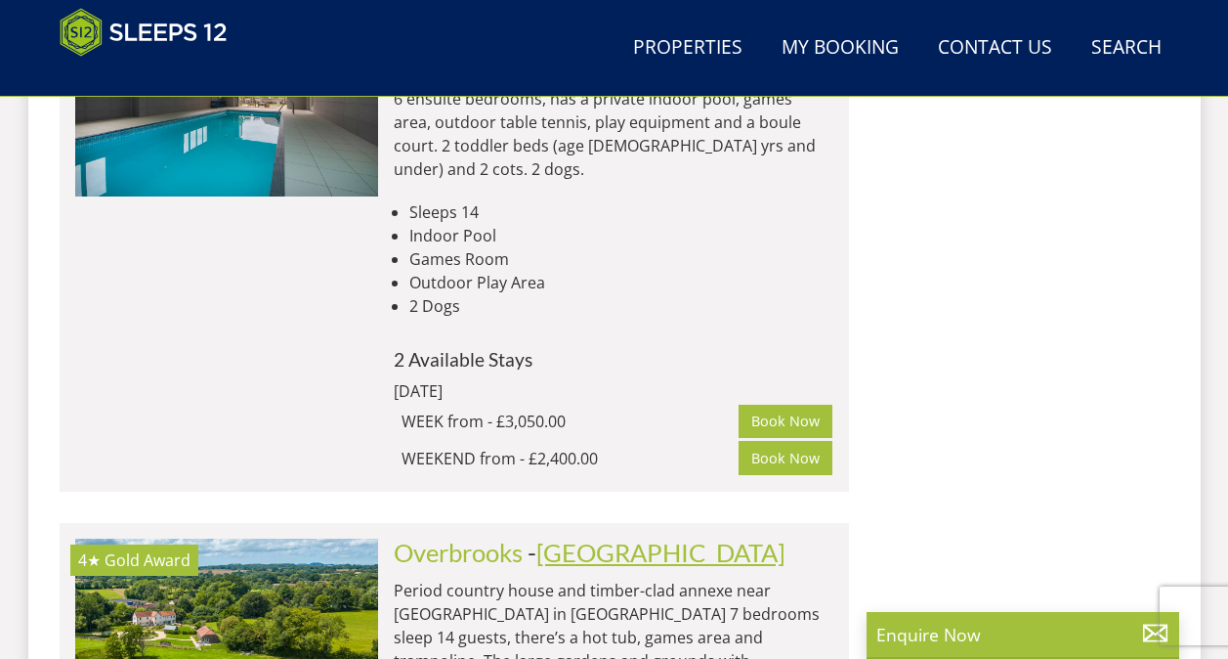
click at [547, 537] on link "[GEOGRAPHIC_DATA]" at bounding box center [660, 551] width 249 height 29
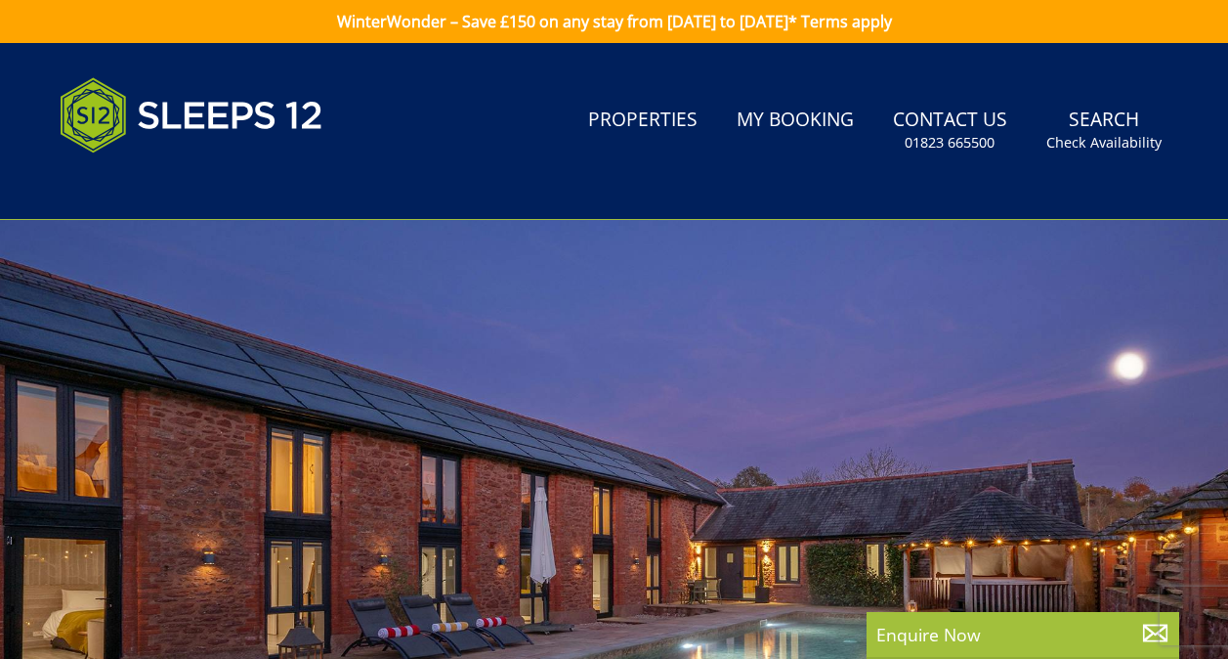
select select "6"
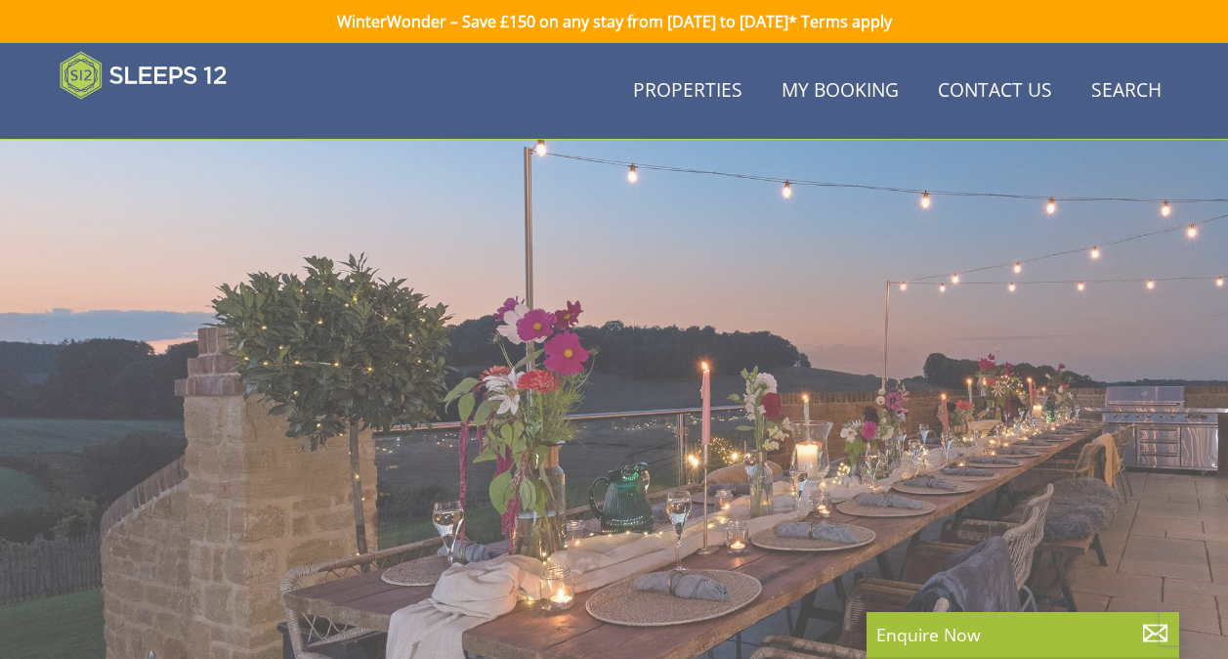
scroll to position [8193, 0]
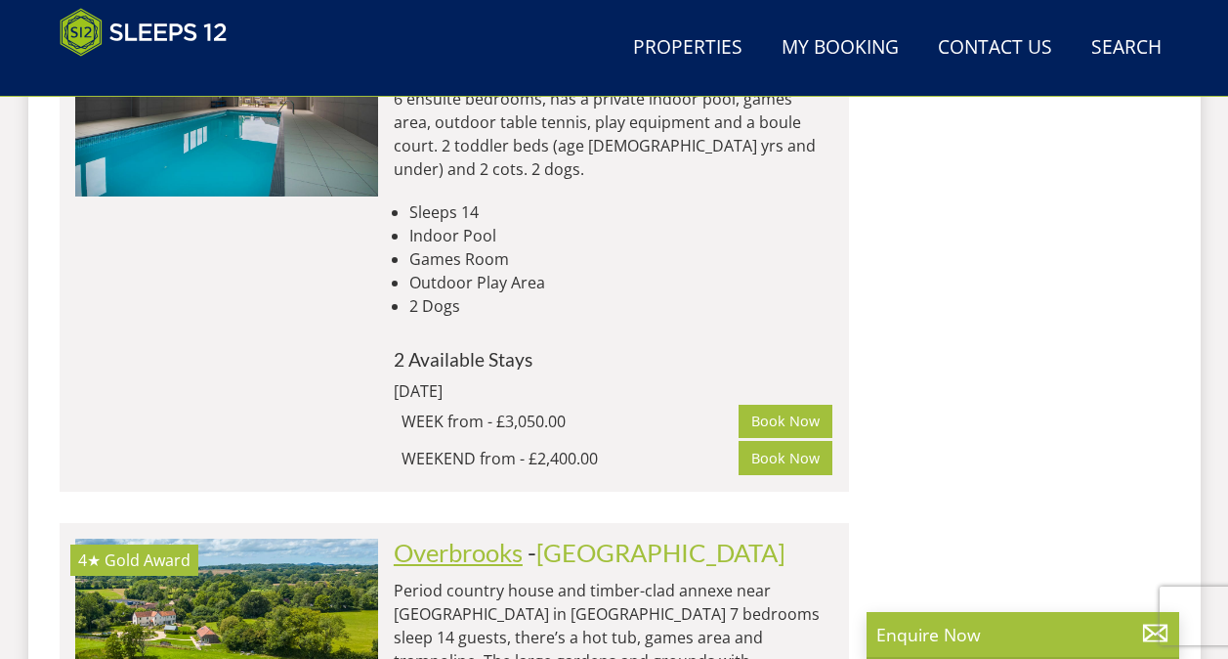
click at [453, 537] on link "Overbrooks" at bounding box center [458, 551] width 129 height 29
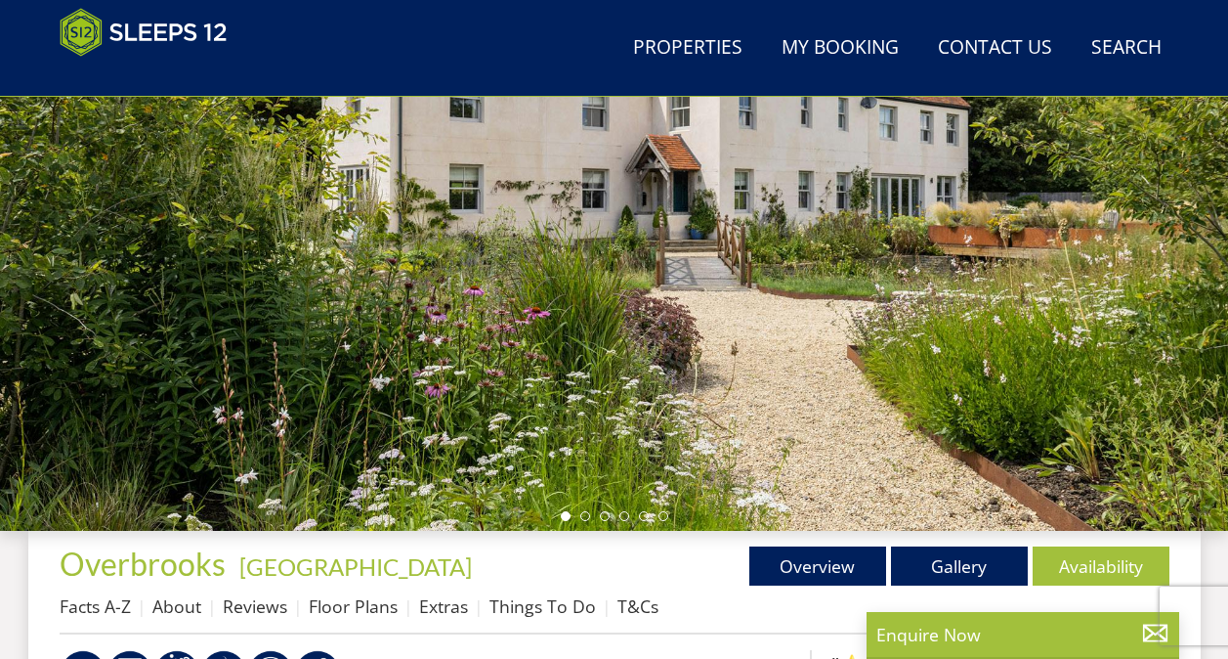
scroll to position [489, 0]
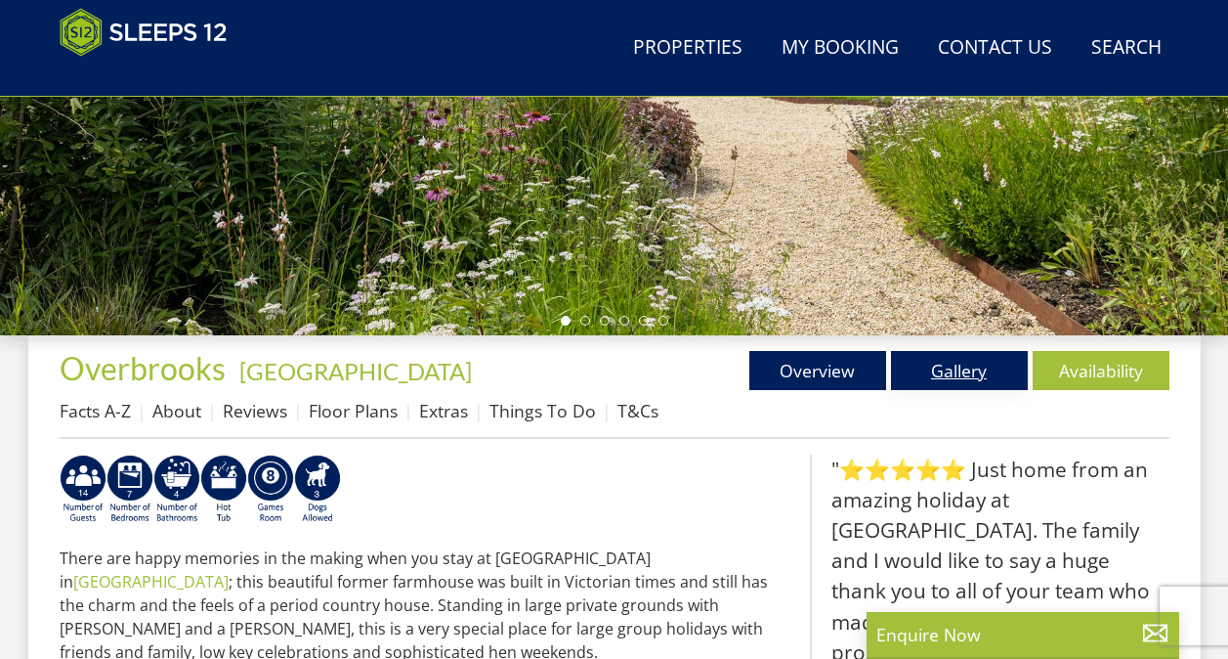
click at [944, 361] on link "Gallery" at bounding box center [959, 370] width 137 height 39
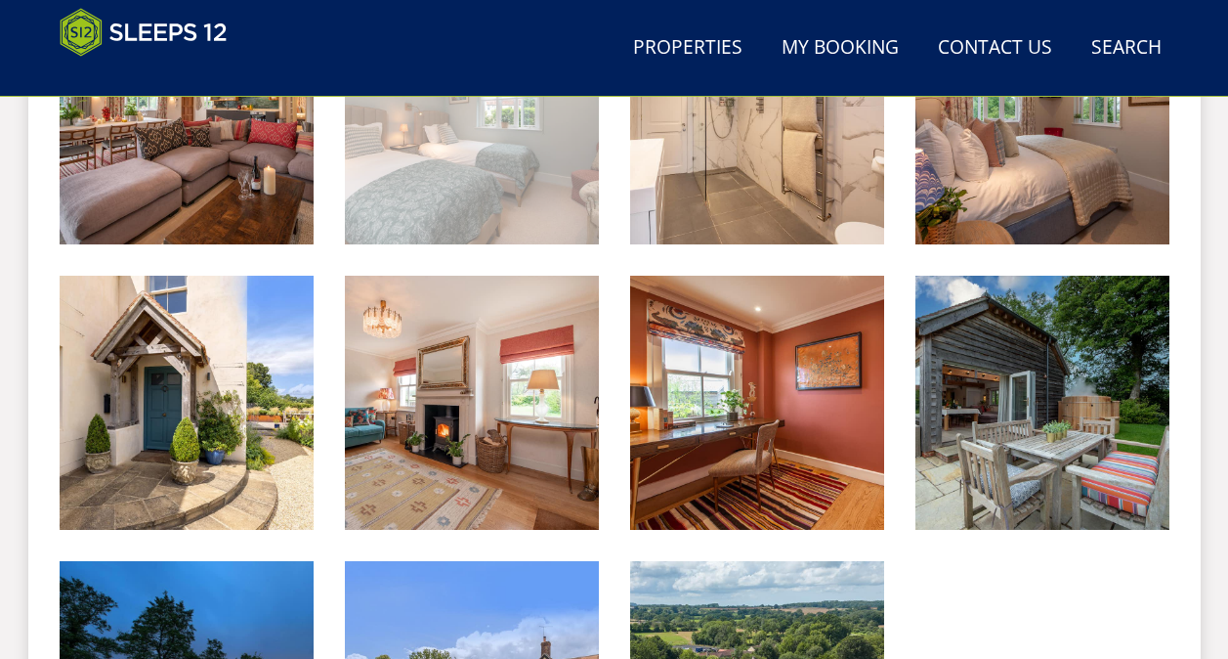
scroll to position [3224, 0]
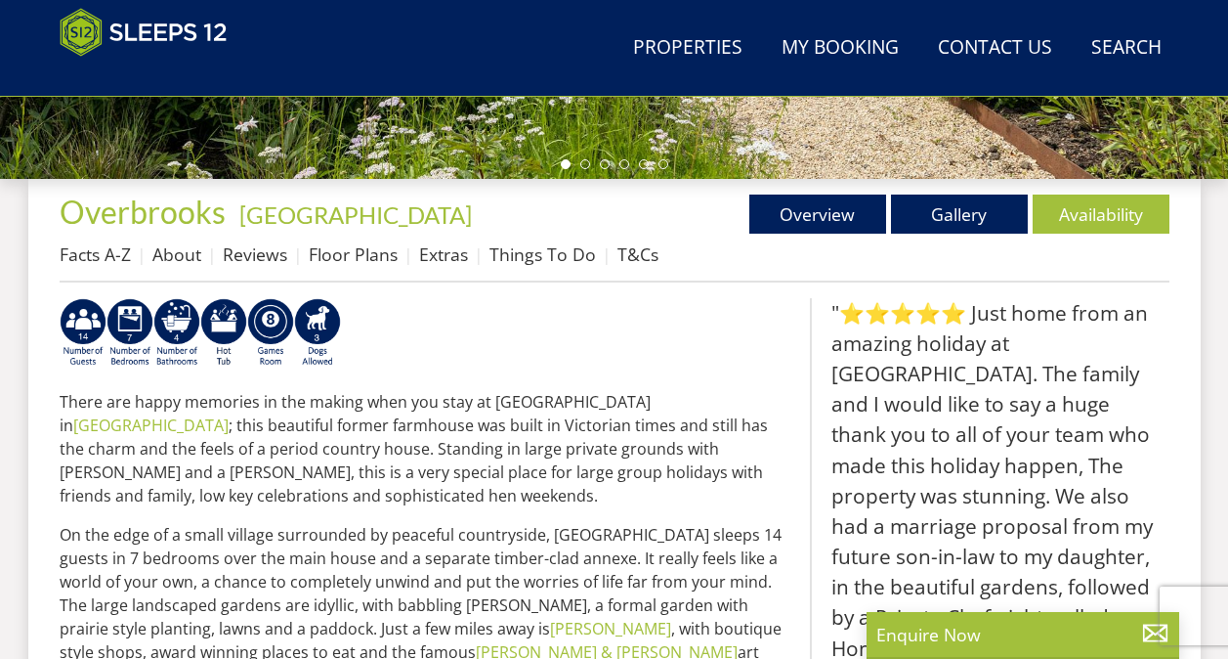
scroll to position [684, 0]
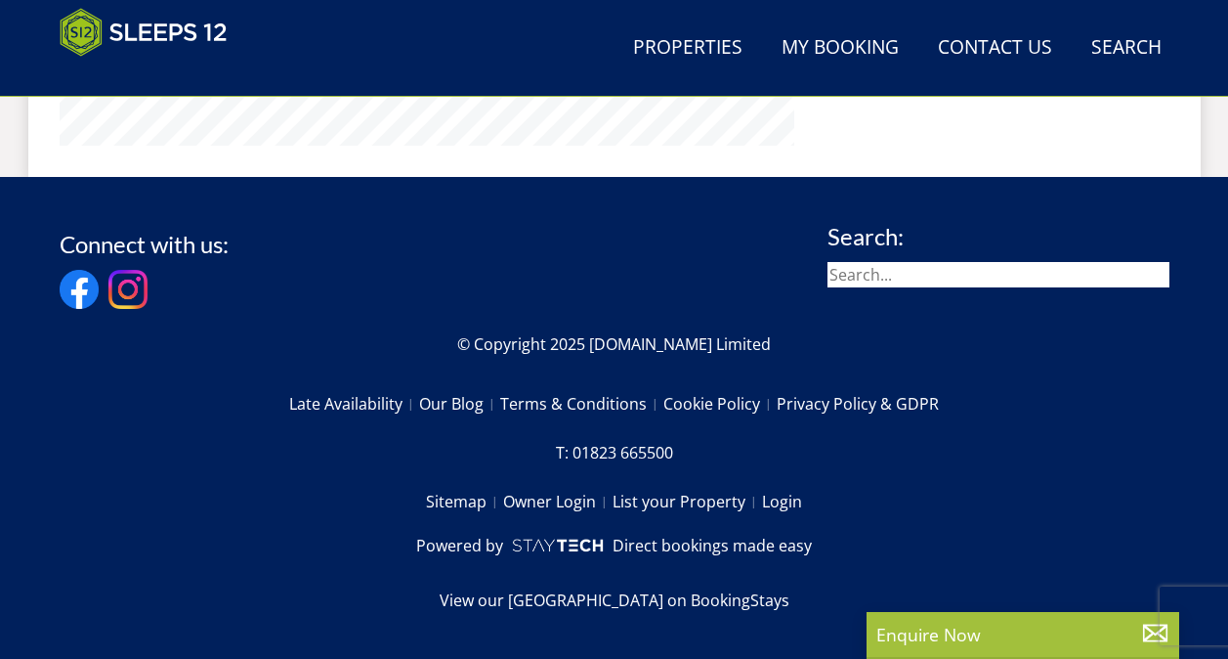
select select "6"
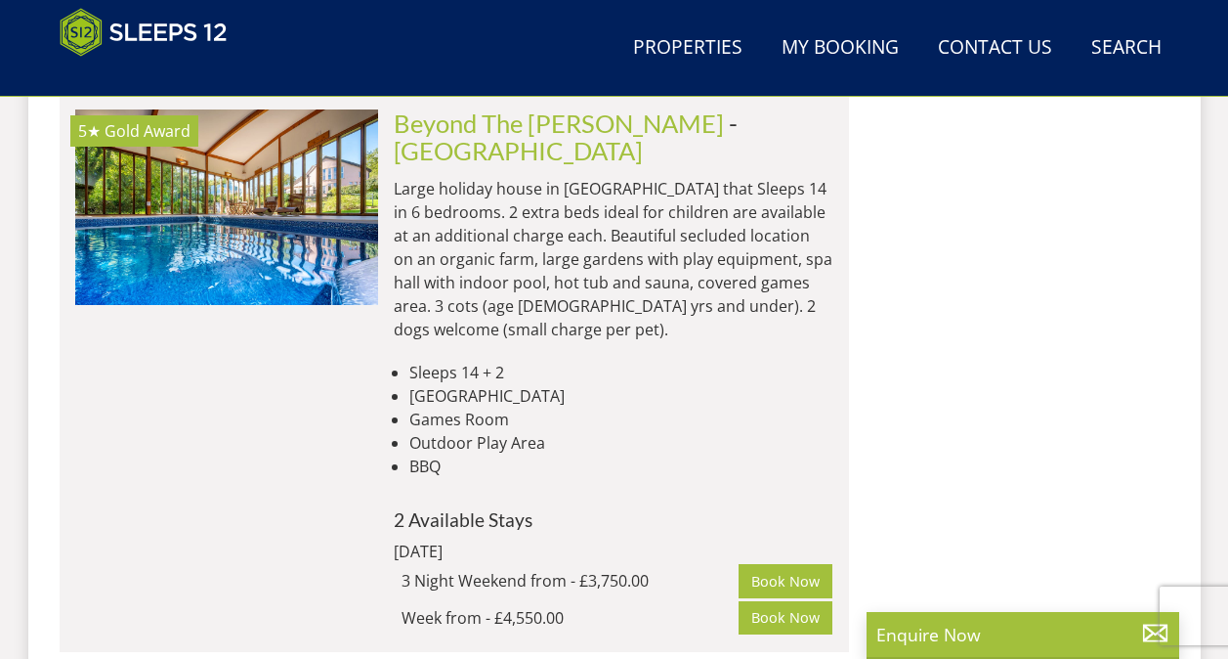
scroll to position [9757, 0]
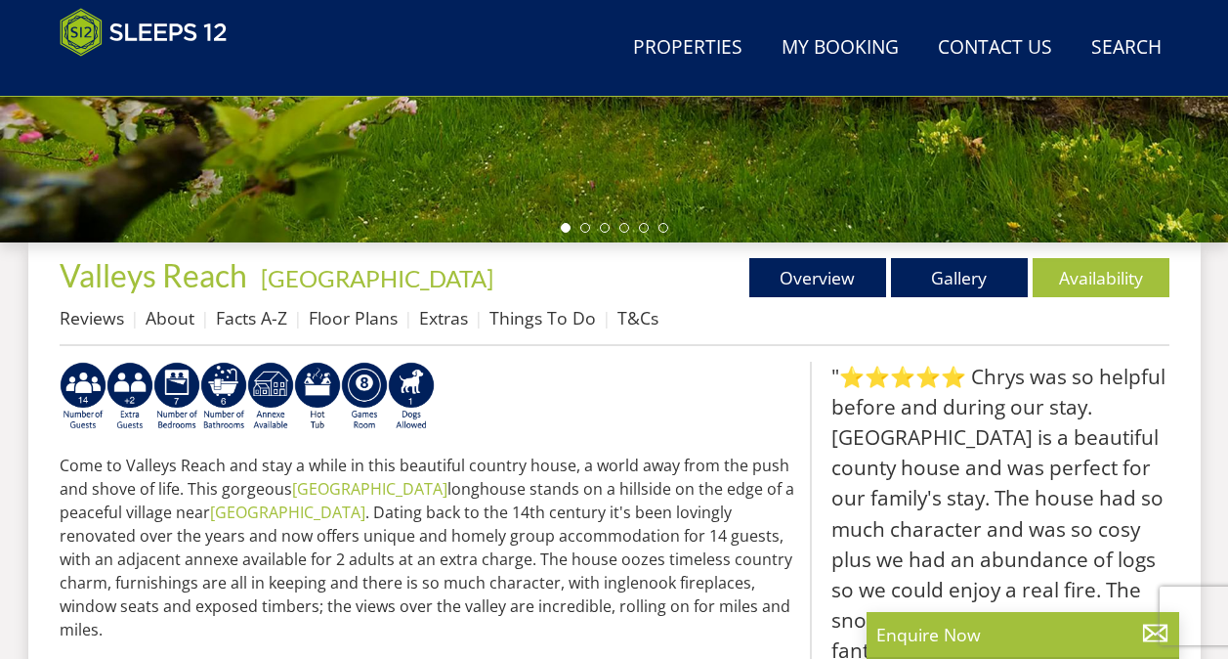
scroll to position [586, 0]
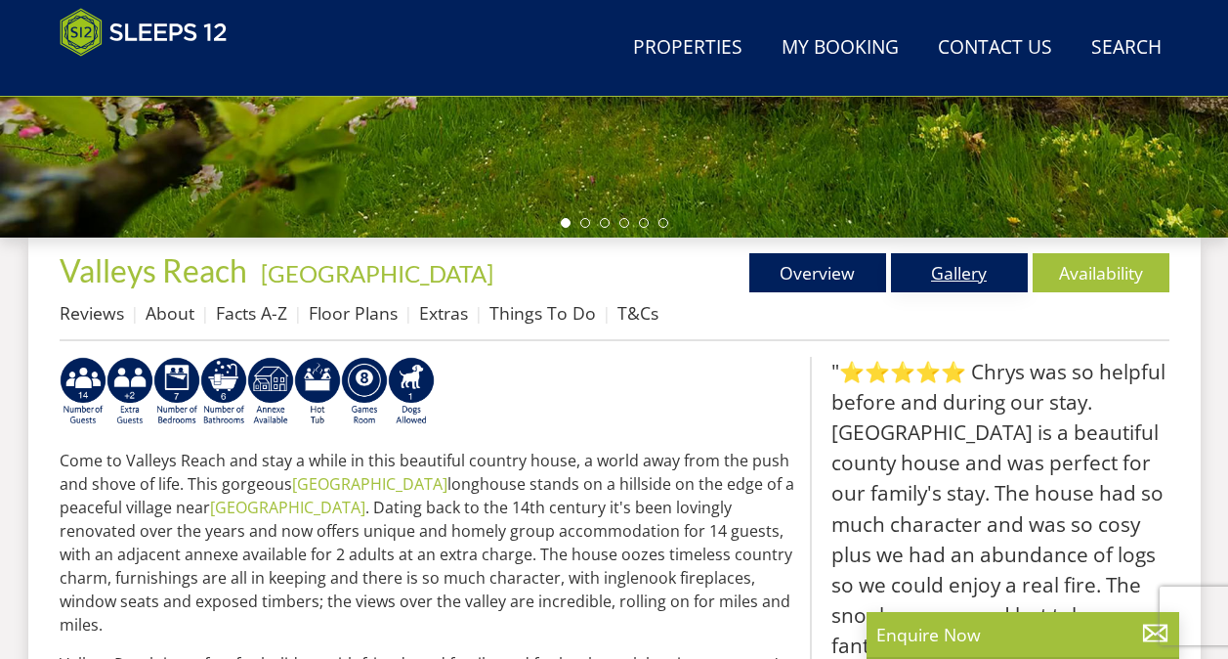
click at [957, 270] on link "Gallery" at bounding box center [959, 272] width 137 height 39
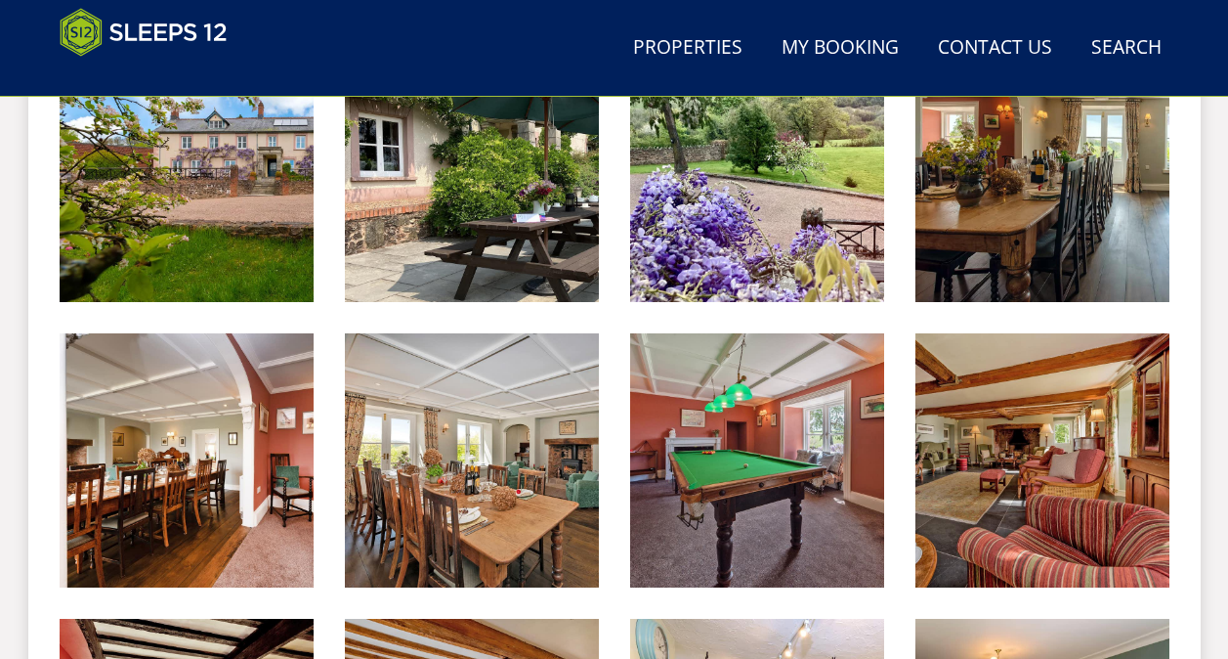
scroll to position [1270, 0]
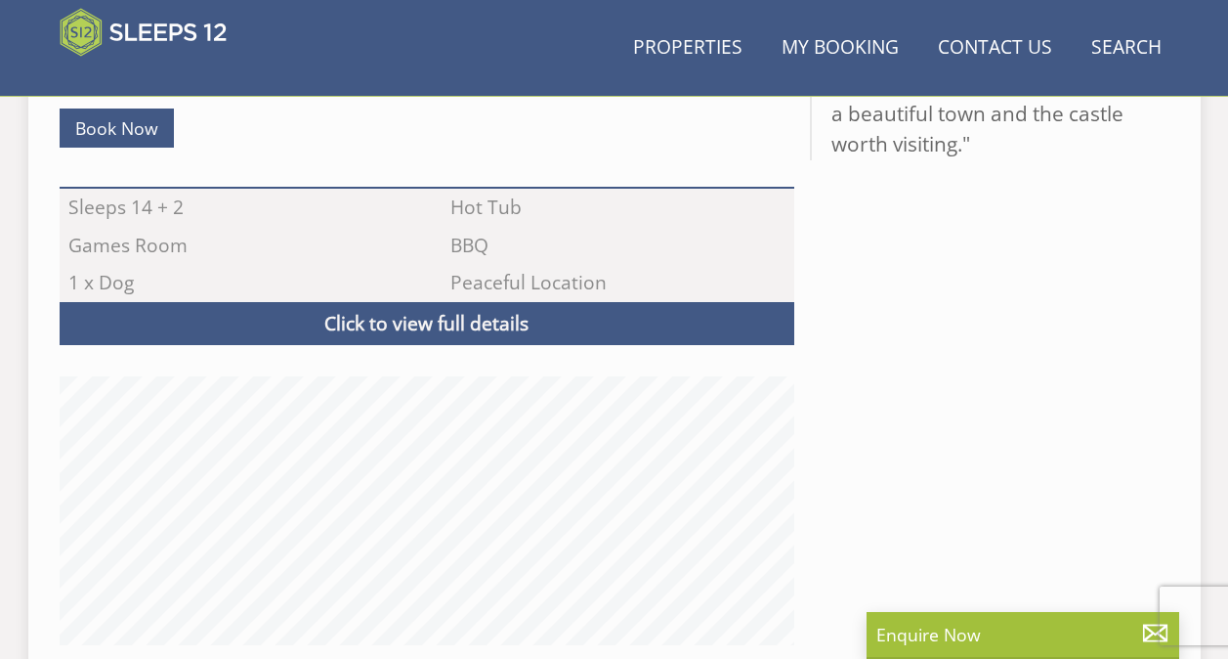
scroll to position [586, 0]
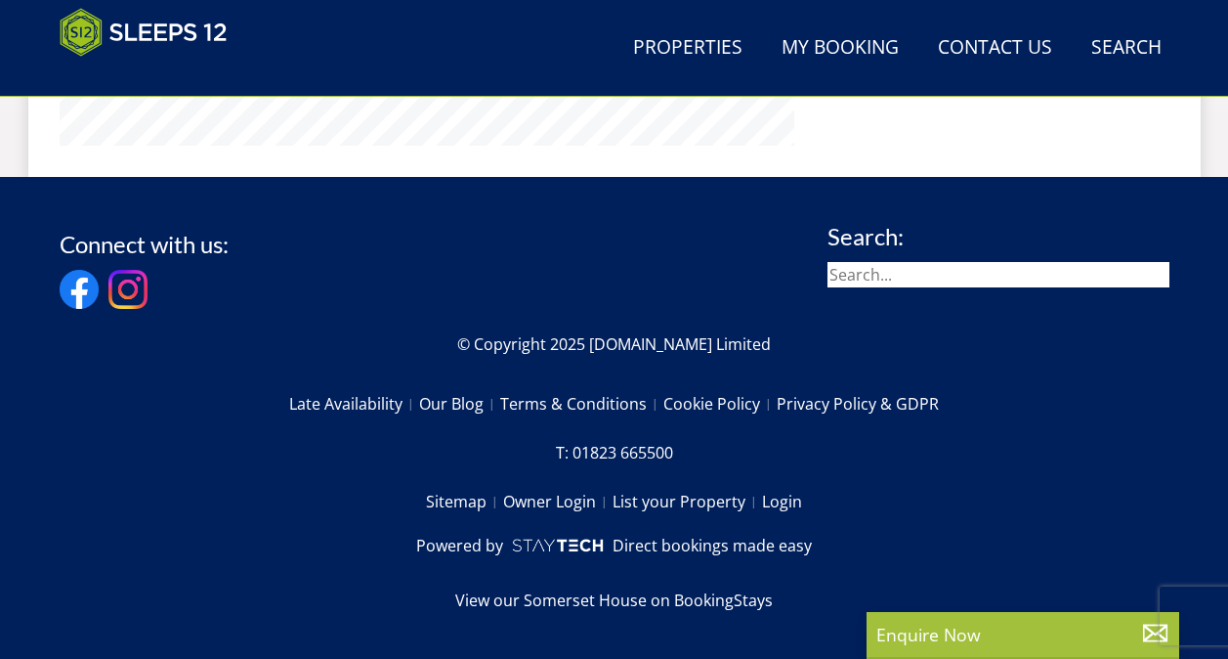
select select "6"
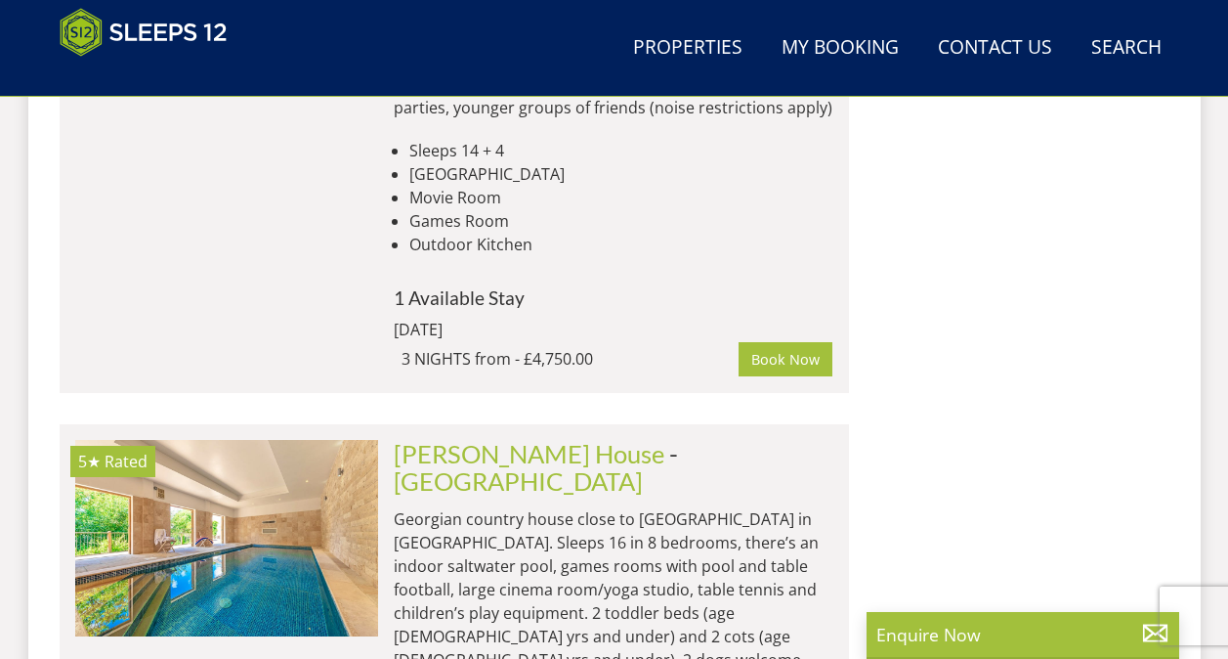
scroll to position [11417, 0]
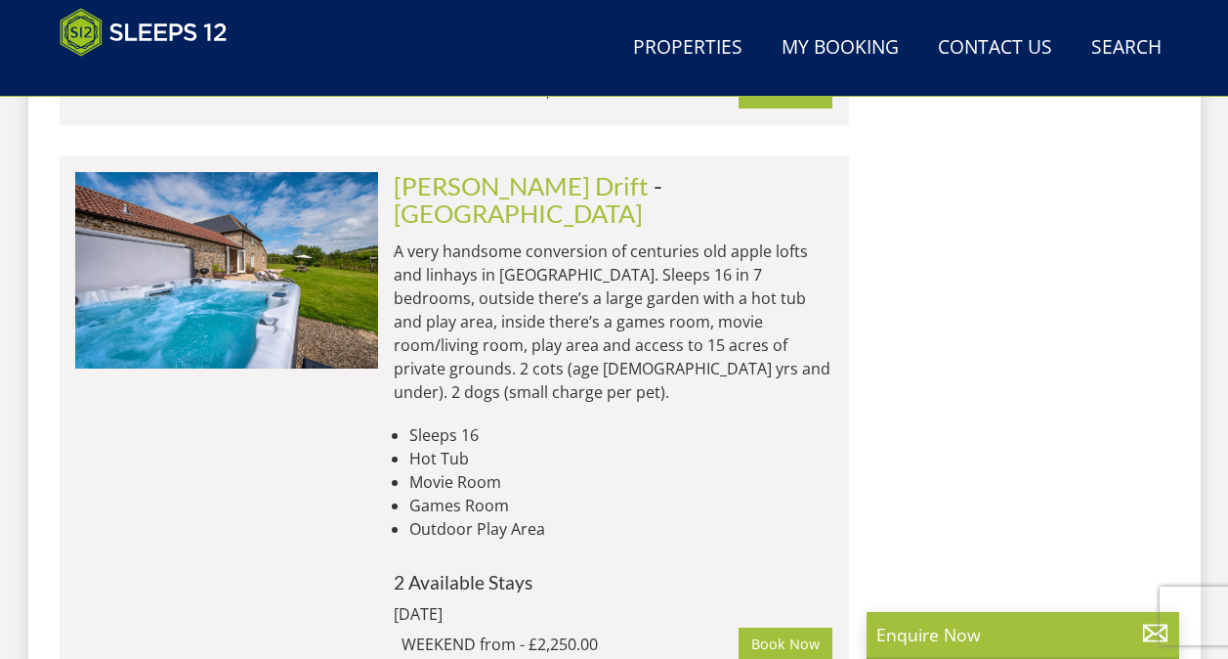
scroll to position [12004, 0]
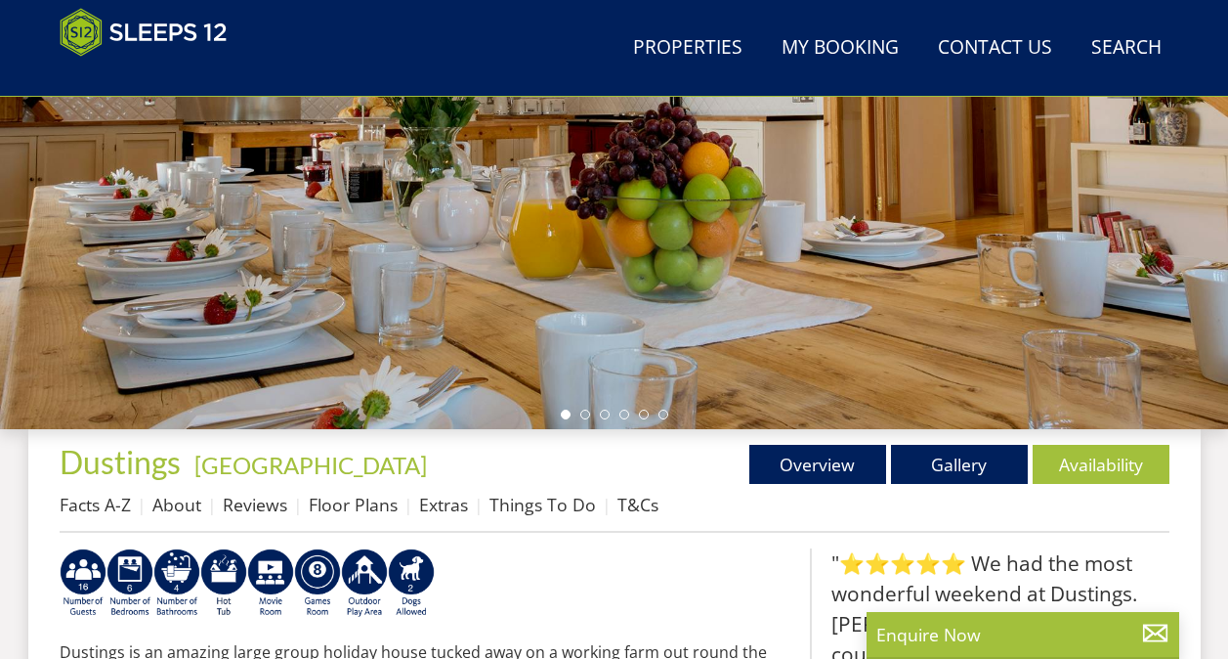
scroll to position [586, 0]
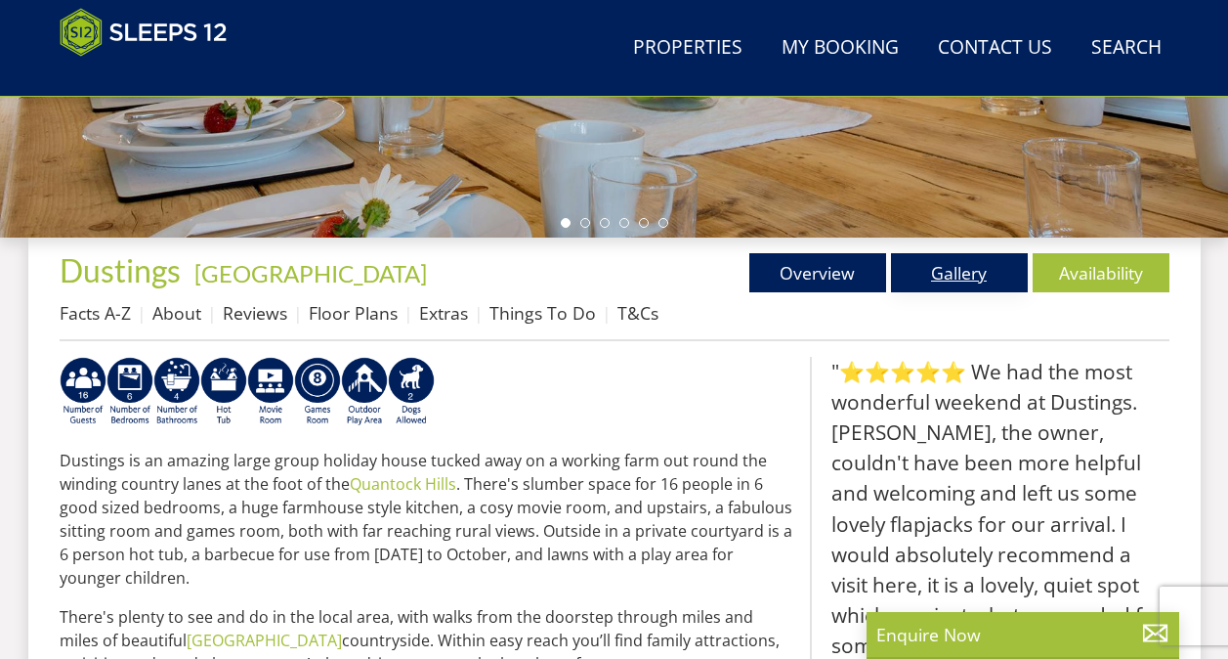
click at [930, 273] on link "Gallery" at bounding box center [959, 272] width 137 height 39
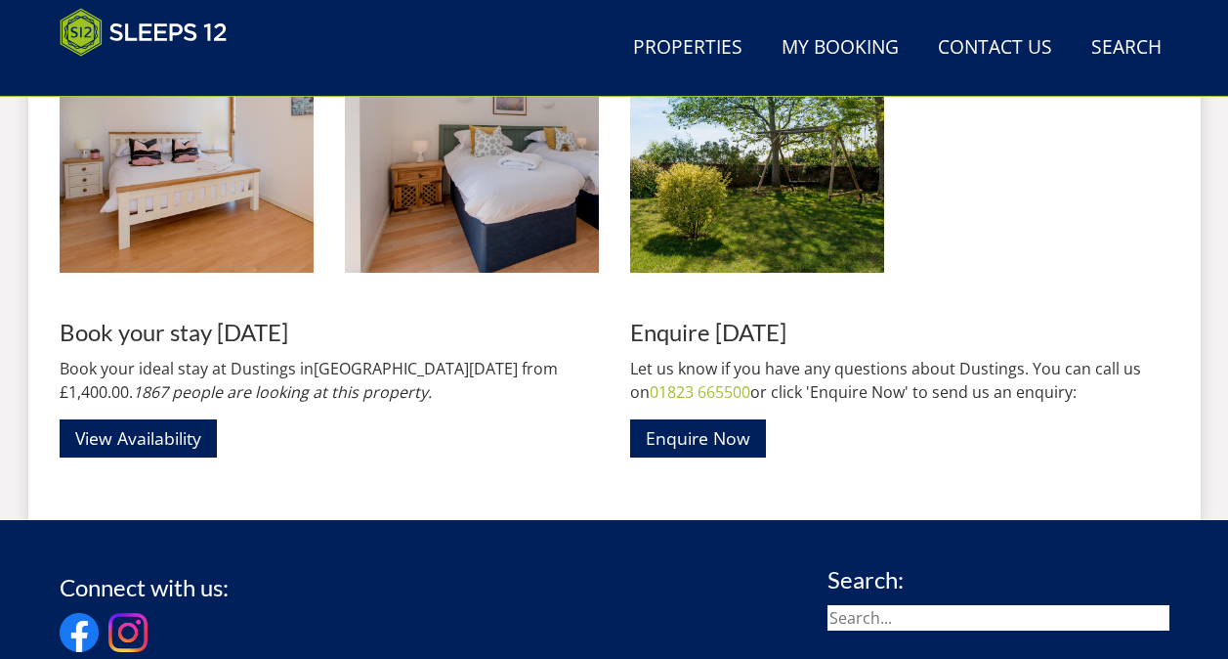
scroll to position [2638, 0]
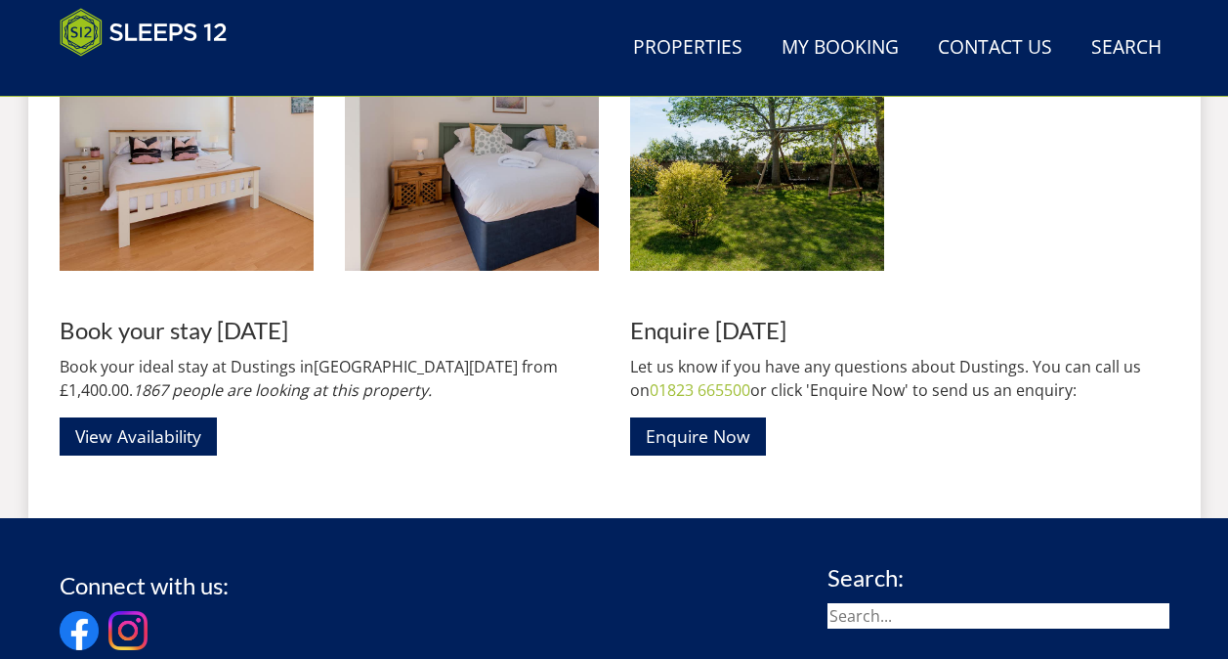
scroll to position [586, 0]
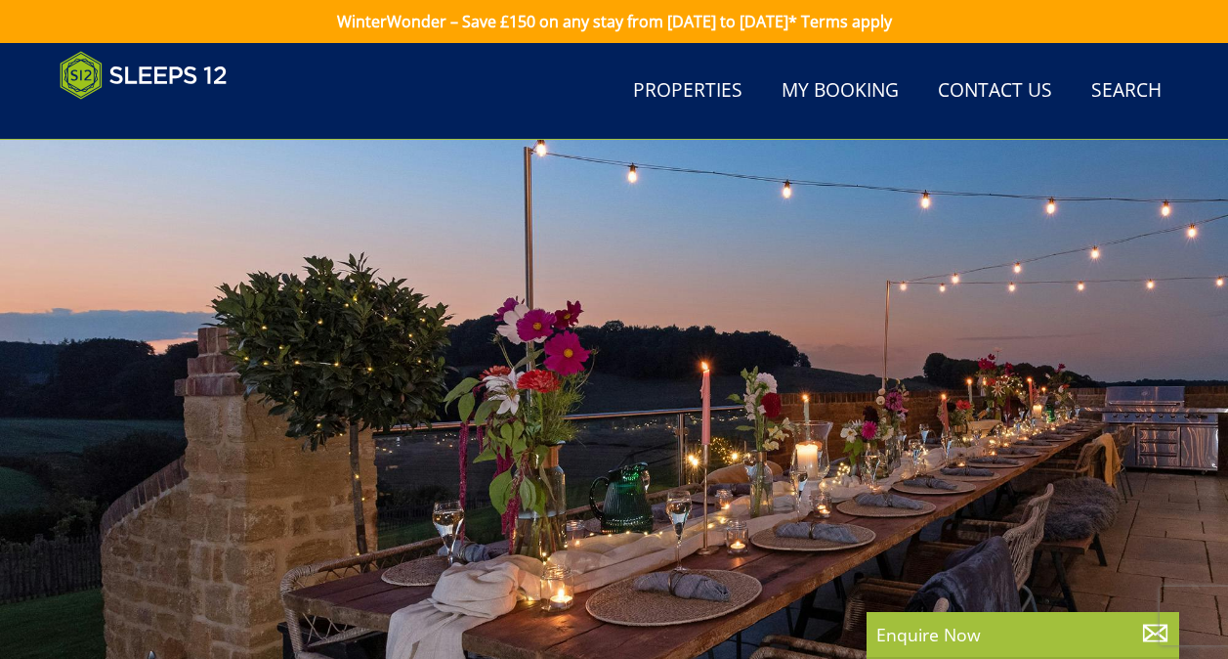
select select "6"
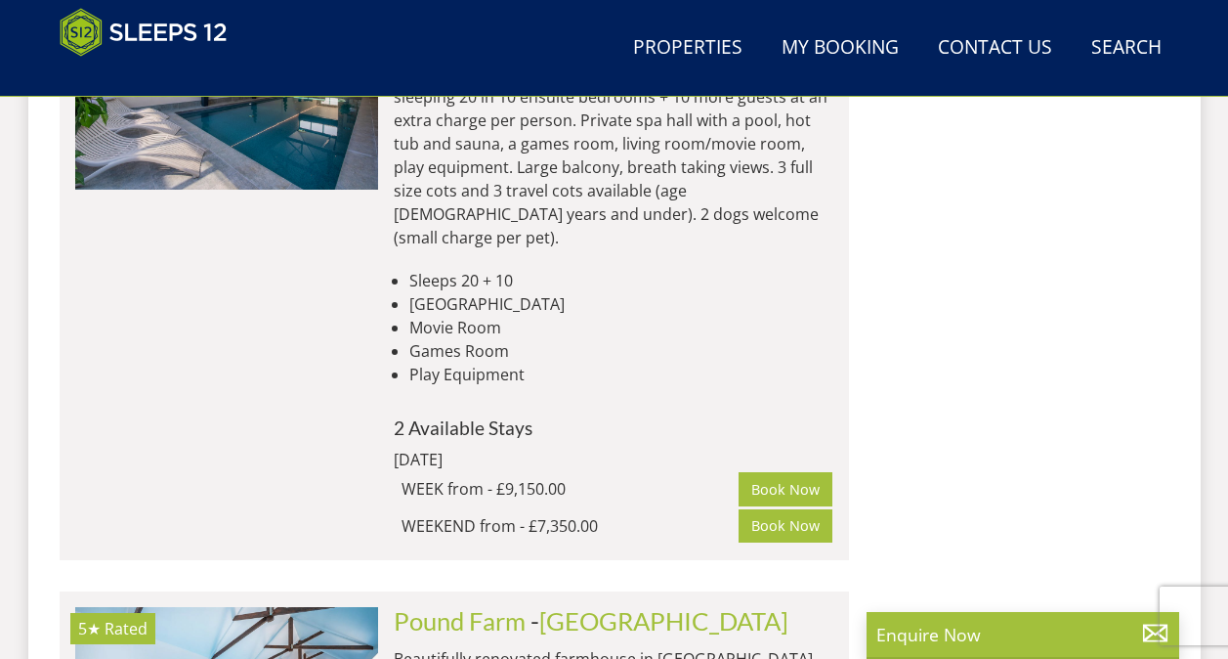
scroll to position [22653, 0]
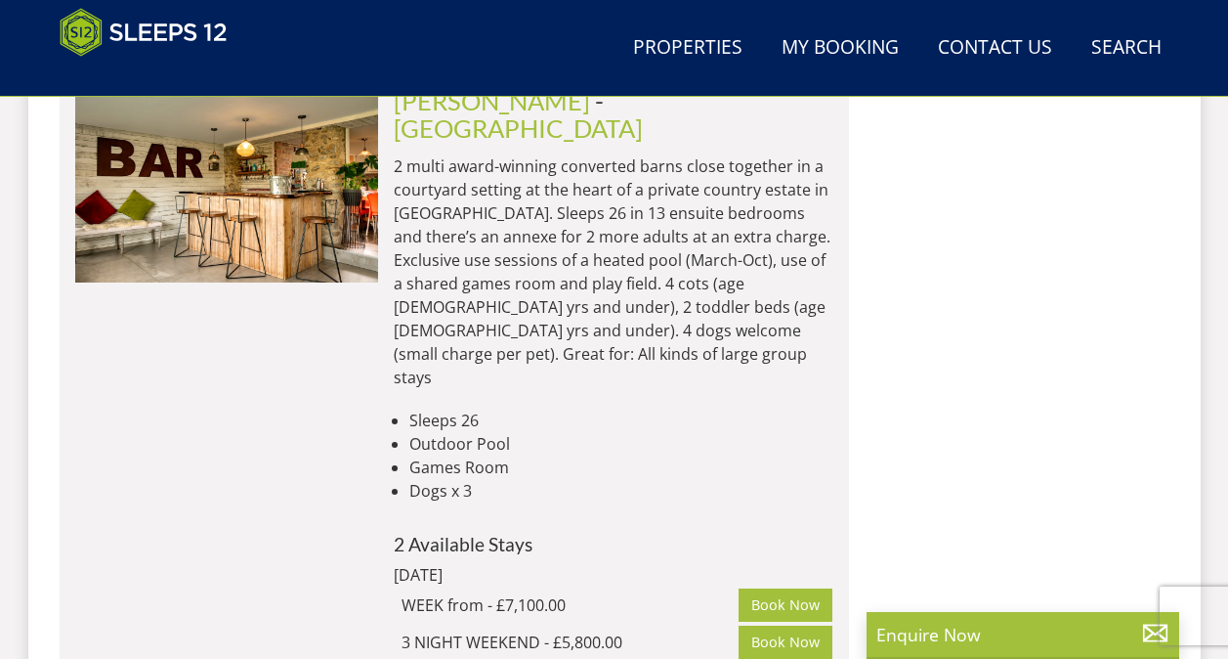
scroll to position [25881, 0]
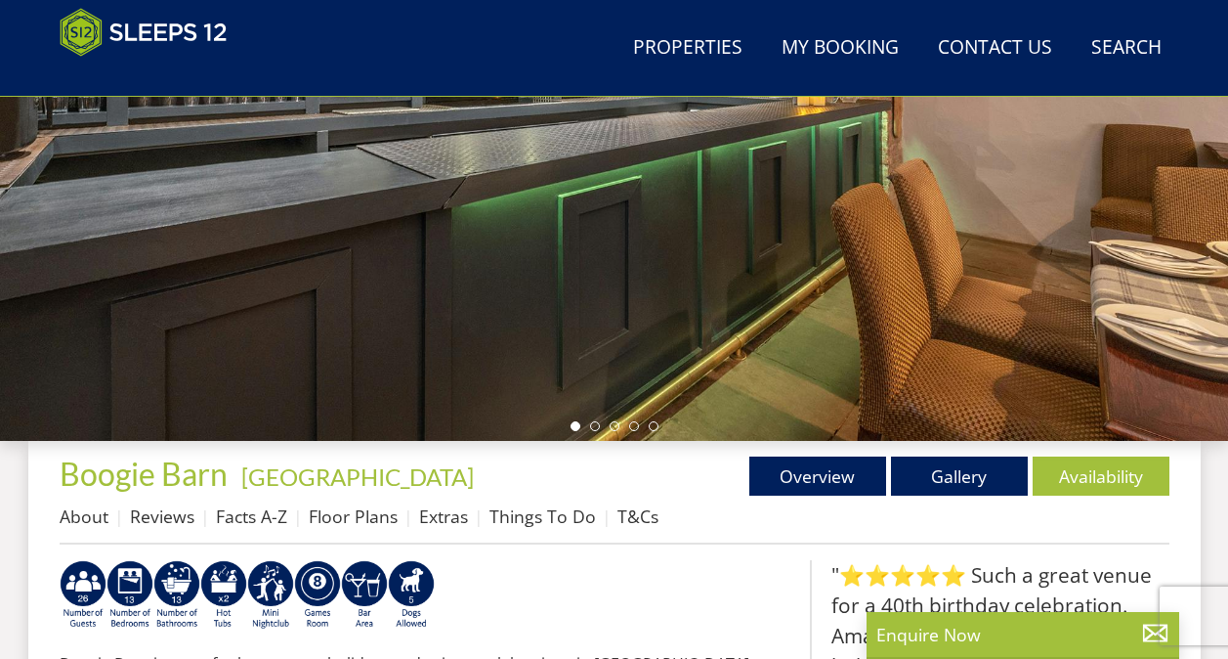
scroll to position [489, 0]
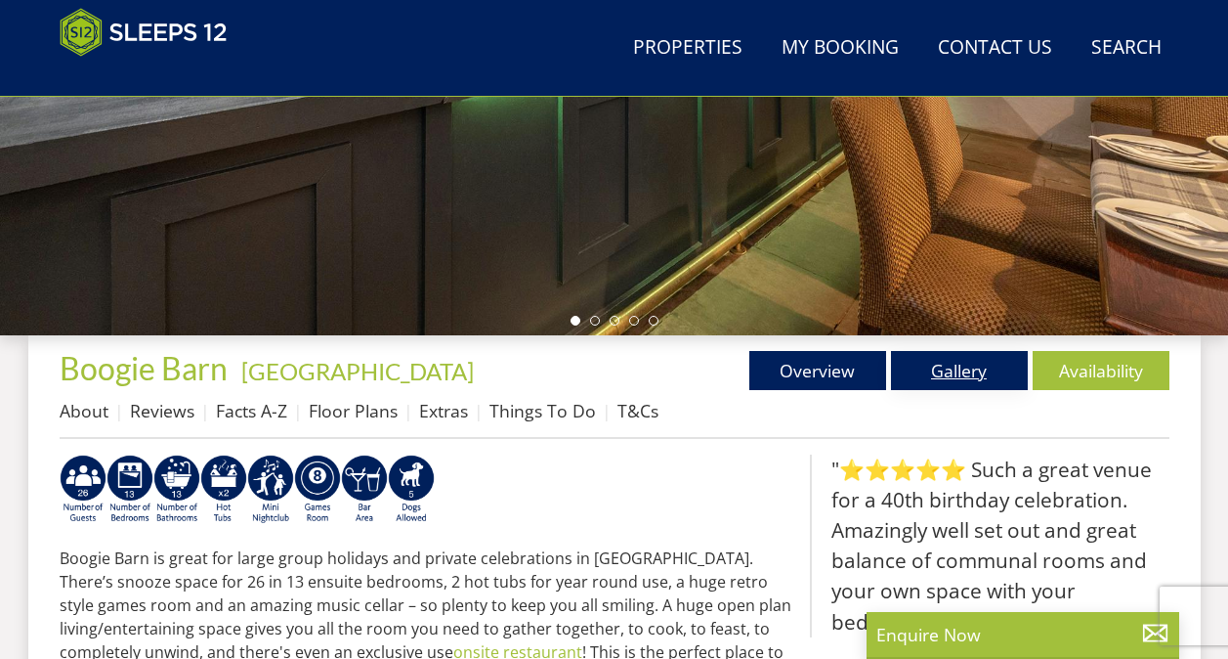
click at [926, 372] on link "Gallery" at bounding box center [959, 370] width 137 height 39
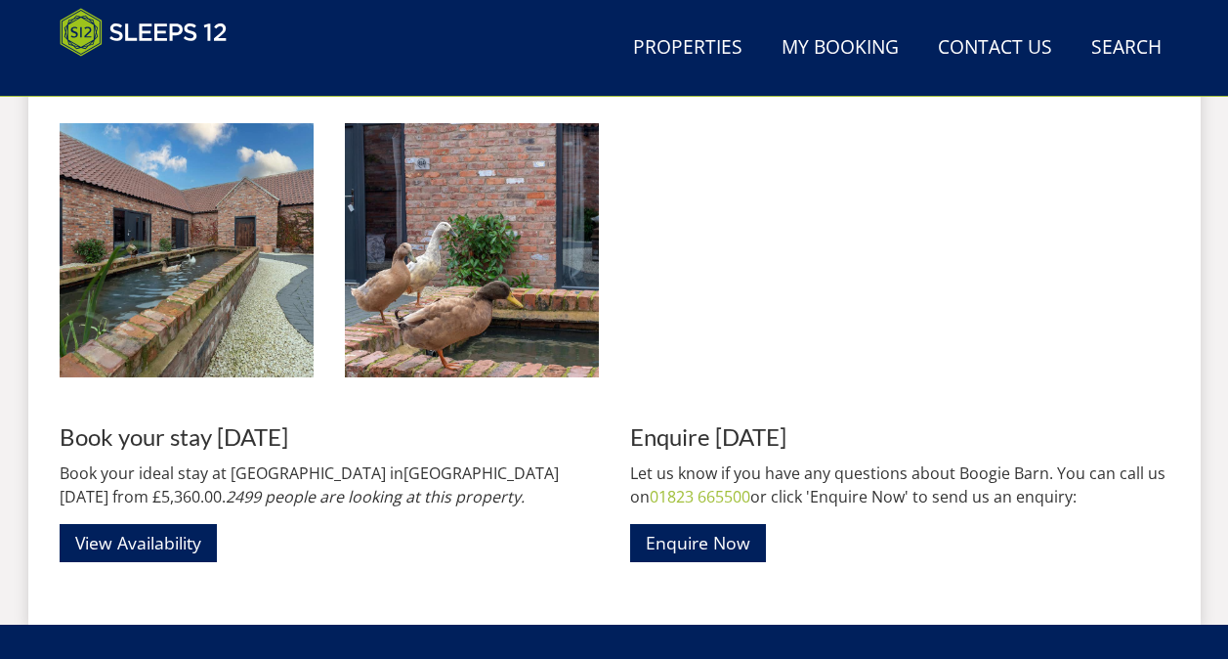
scroll to position [2833, 0]
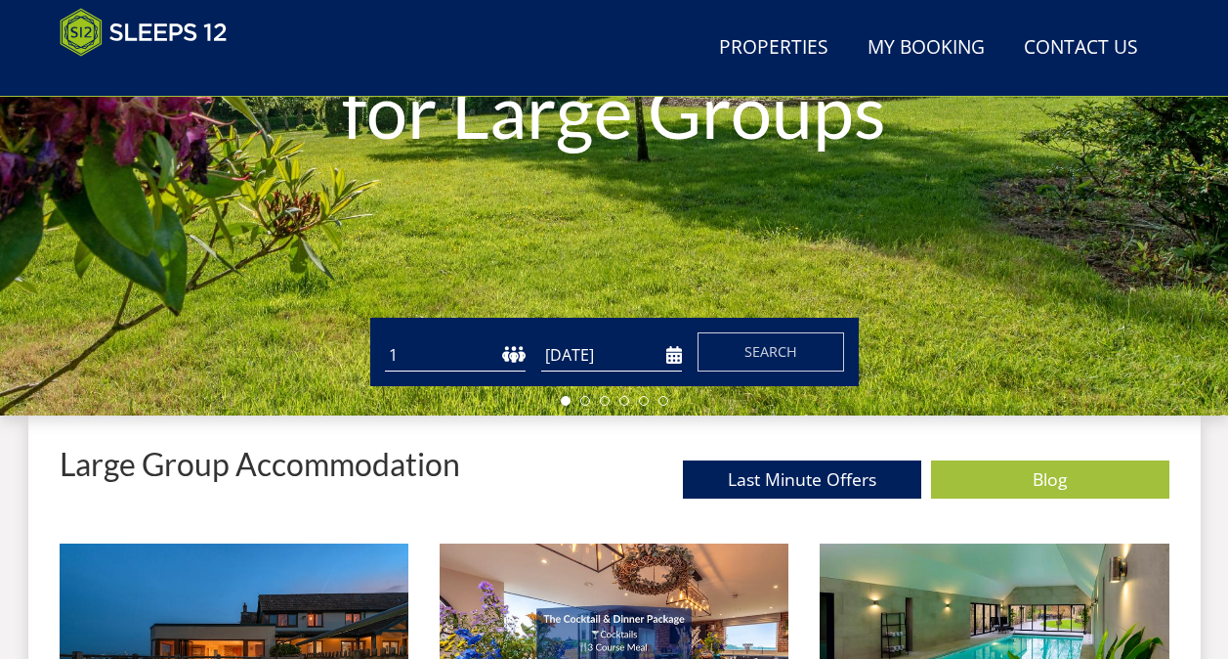
click at [597, 364] on input "[DATE]" at bounding box center [611, 355] width 141 height 32
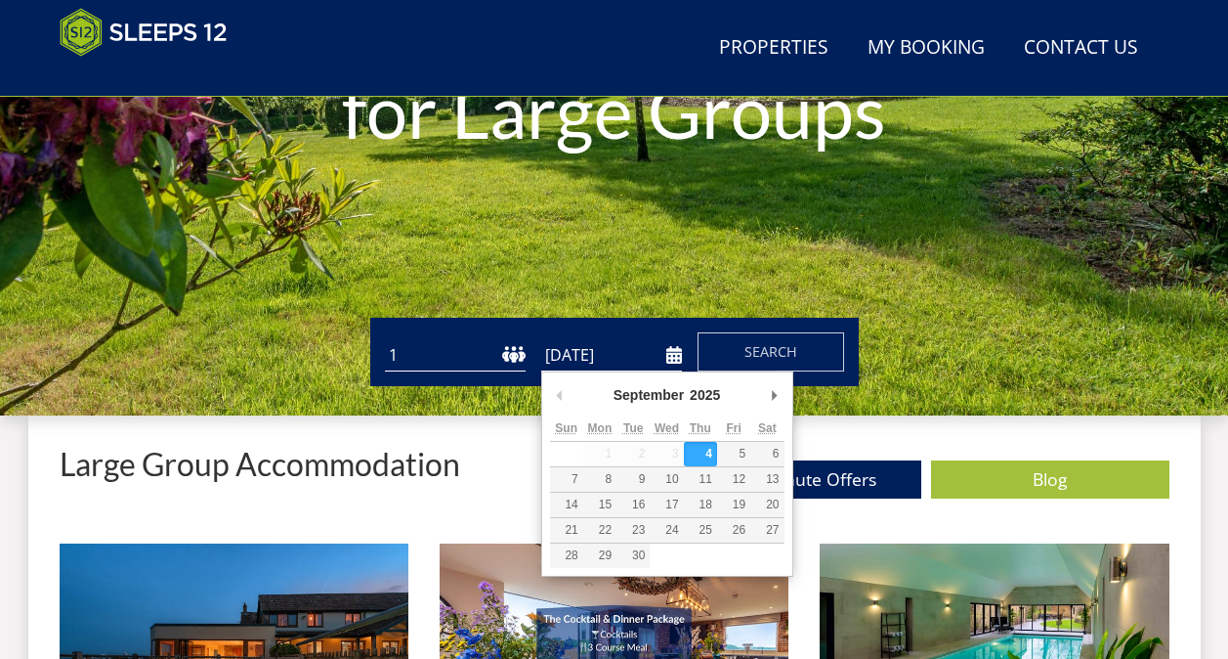
click at [556, 392] on button "Previous Month" at bounding box center [560, 394] width 20 height 29
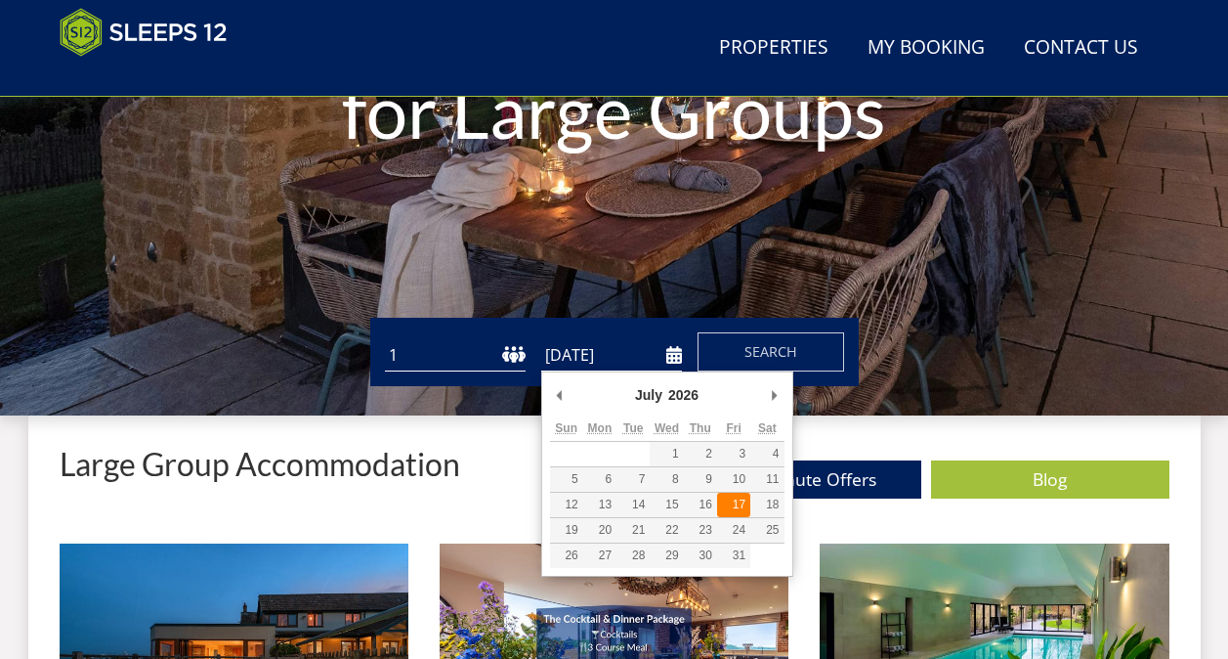
type input "[DATE]"
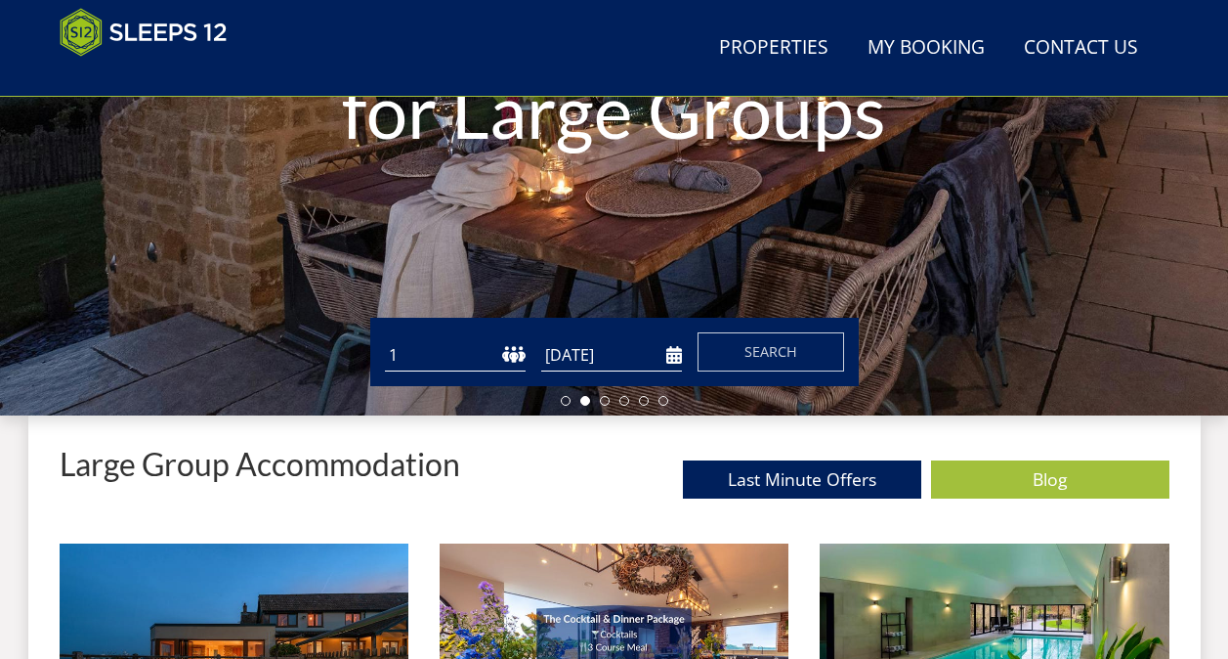
click at [519, 357] on select "1 2 3 4 5 6 7 8 9 10 11 12 13 14 15 16 17 18 19 20 21 22 23 24 25 26 27 28 29 3…" at bounding box center [455, 355] width 141 height 32
select select "6"
click at [385, 339] on select "1 2 3 4 5 6 7 8 9 10 11 12 13 14 15 16 17 18 19 20 21 22 23 24 25 26 27 28 29 3…" at bounding box center [455, 355] width 141 height 32
click at [669, 356] on input "[DATE]" at bounding box center [611, 355] width 141 height 32
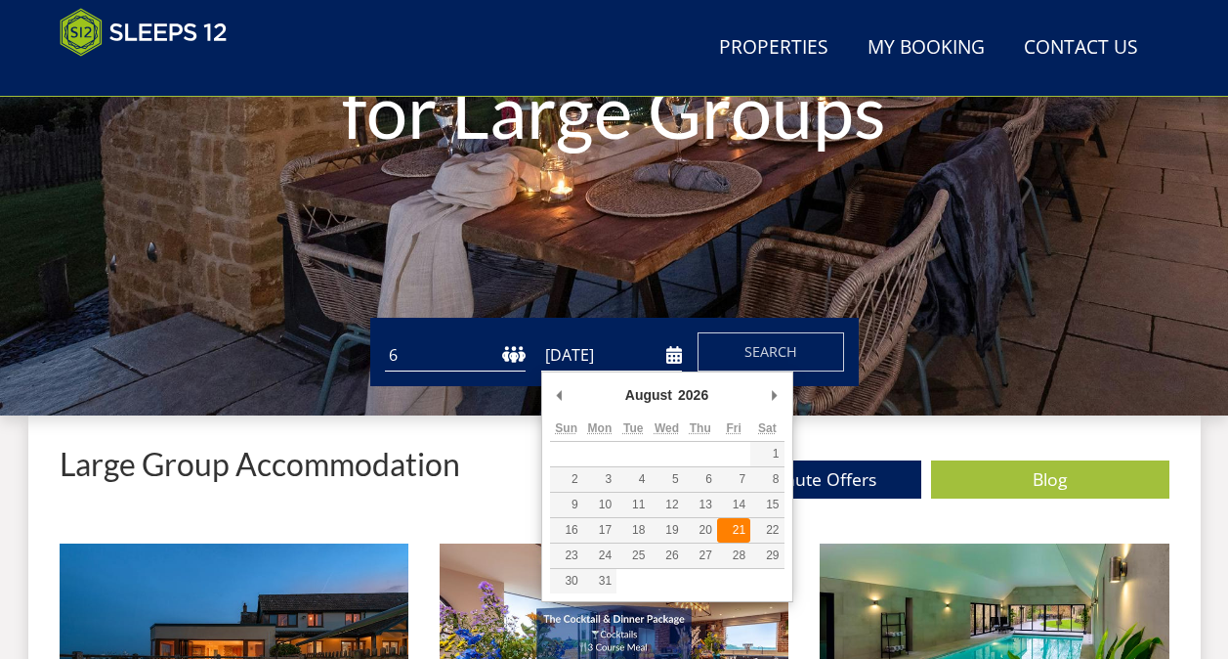
type input "[DATE]"
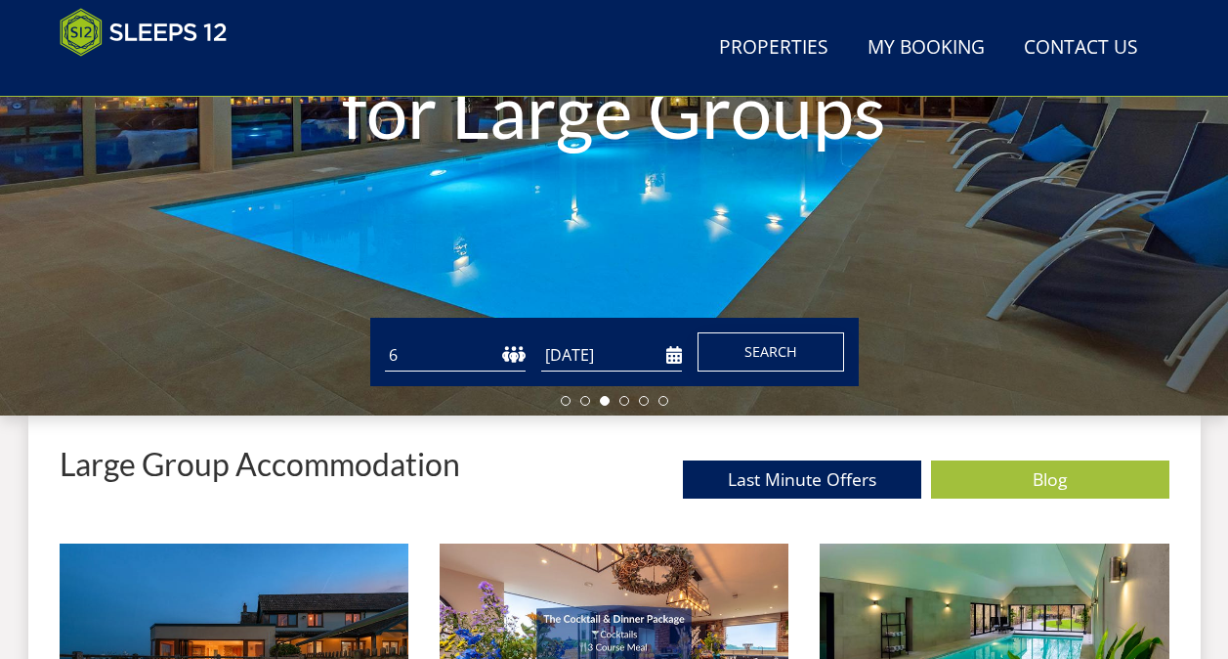
click at [779, 356] on span "Search" at bounding box center [770, 351] width 53 height 19
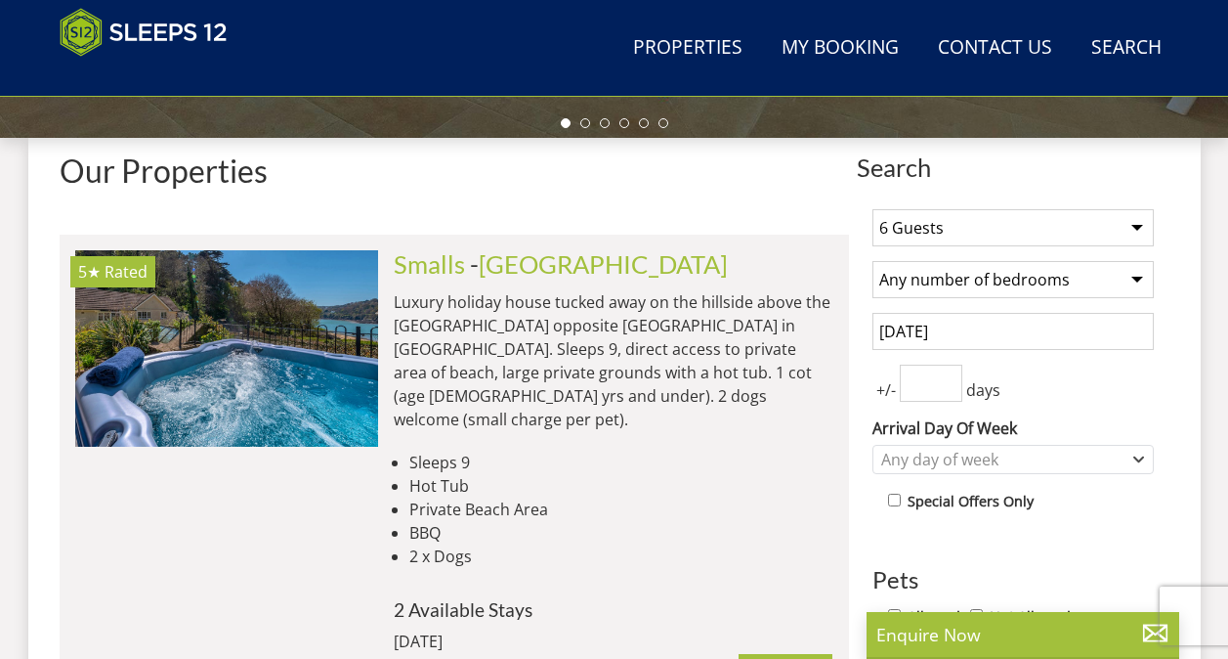
scroll to position [799, 0]
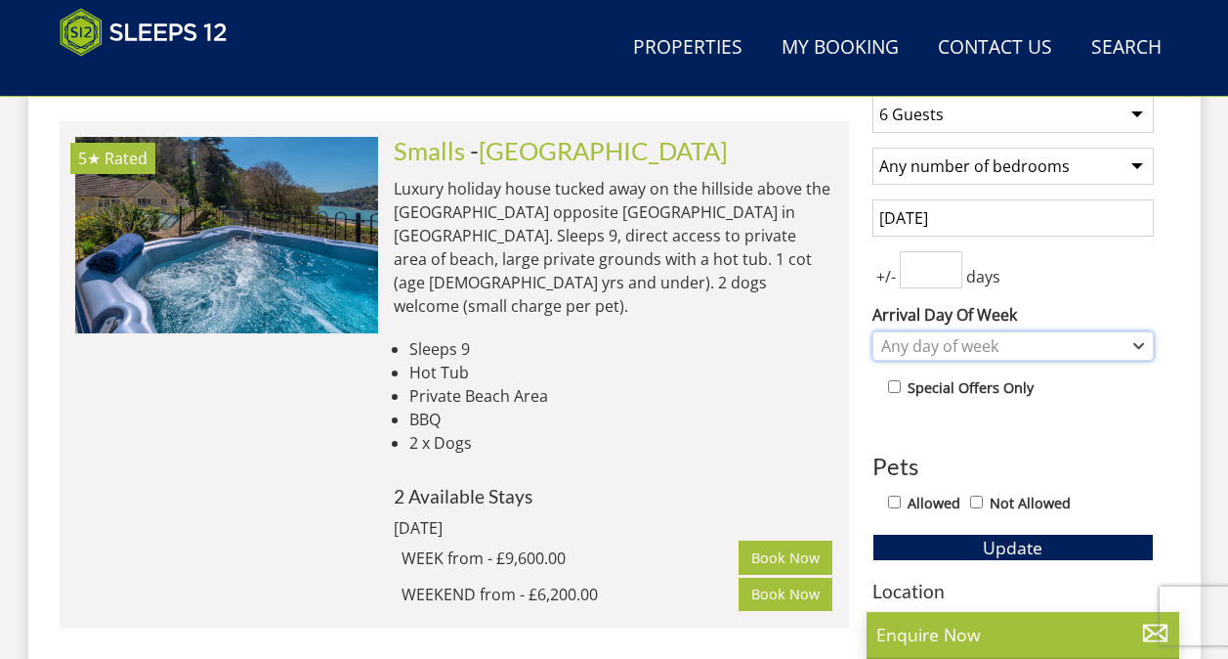
click at [1144, 345] on div "Any day of week" at bounding box center [1012, 345] width 281 height 29
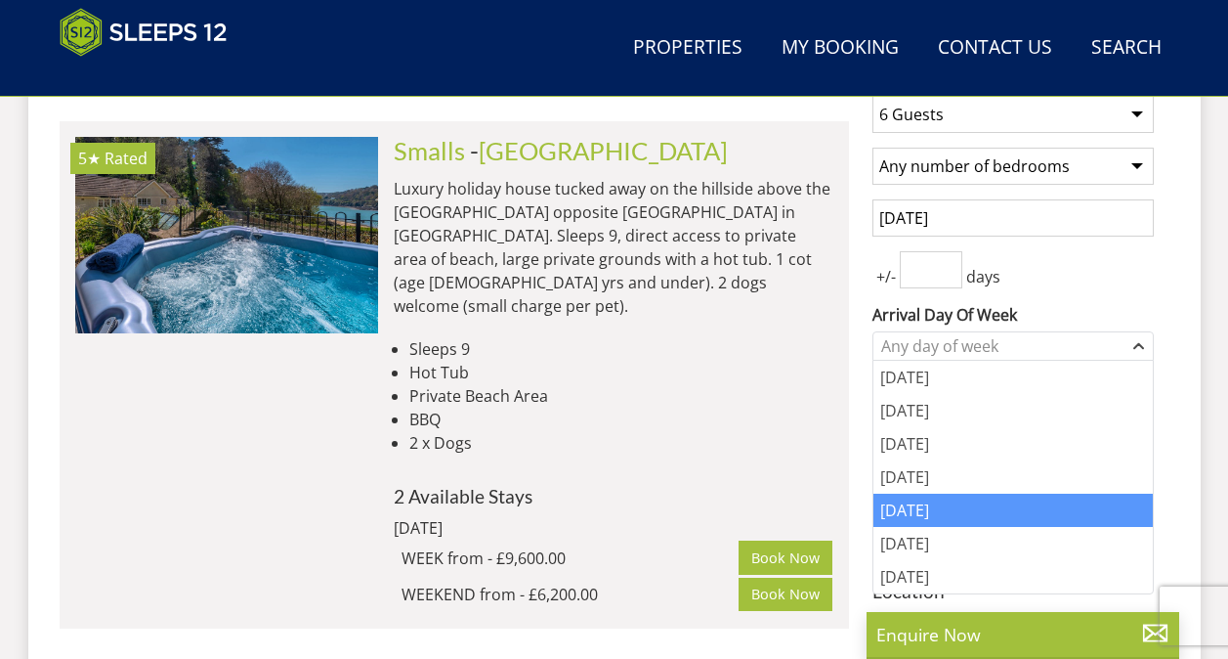
click at [941, 508] on div "[DATE]" at bounding box center [1012, 509] width 279 height 33
click at [1082, 282] on div "+/- days" at bounding box center [1012, 269] width 281 height 37
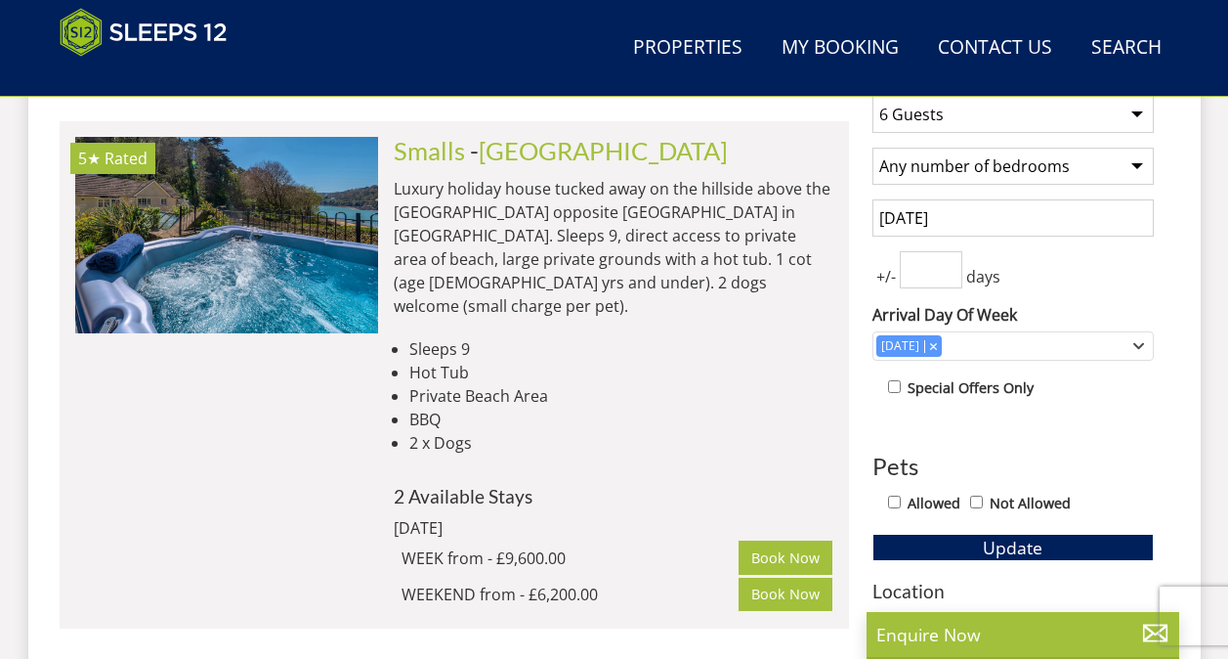
scroll to position [897, 0]
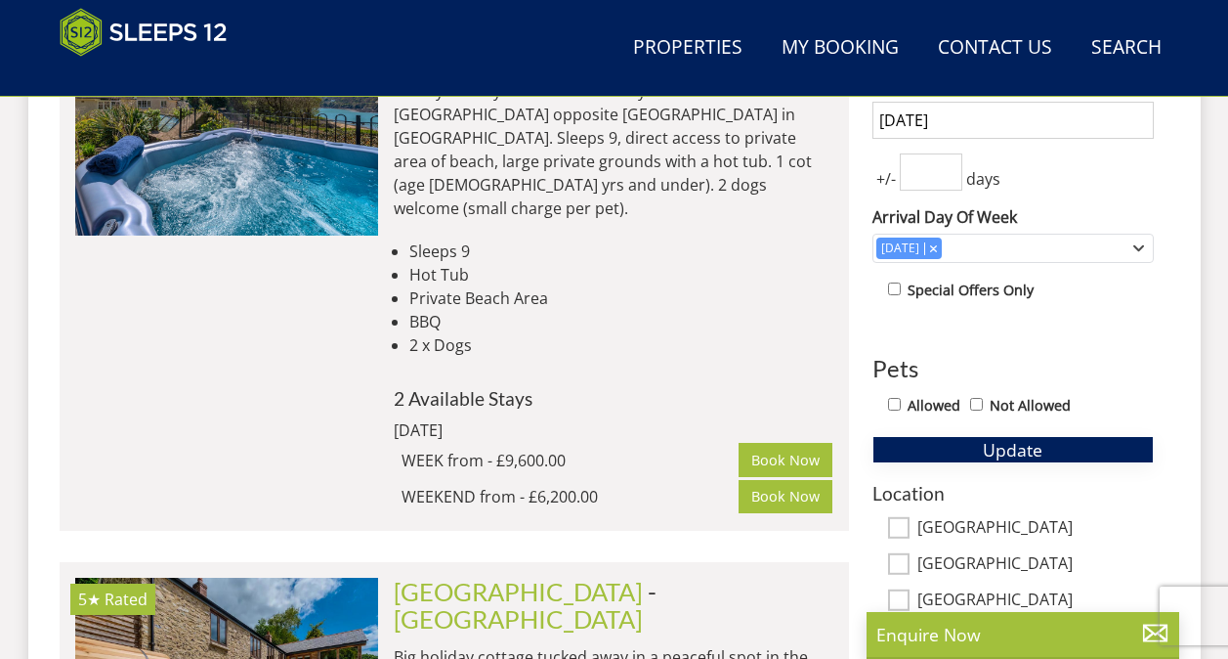
click at [996, 444] on span "Update" at bounding box center [1013, 449] width 60 height 23
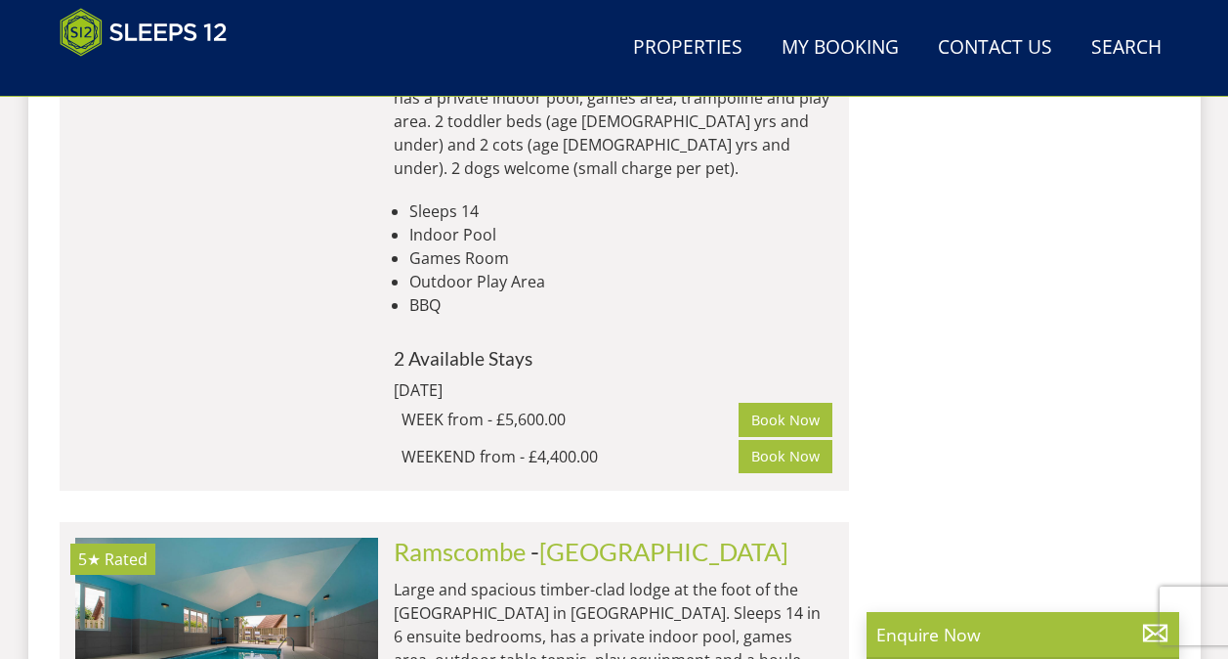
scroll to position [9885, 0]
